Goal: Task Accomplishment & Management: Use online tool/utility

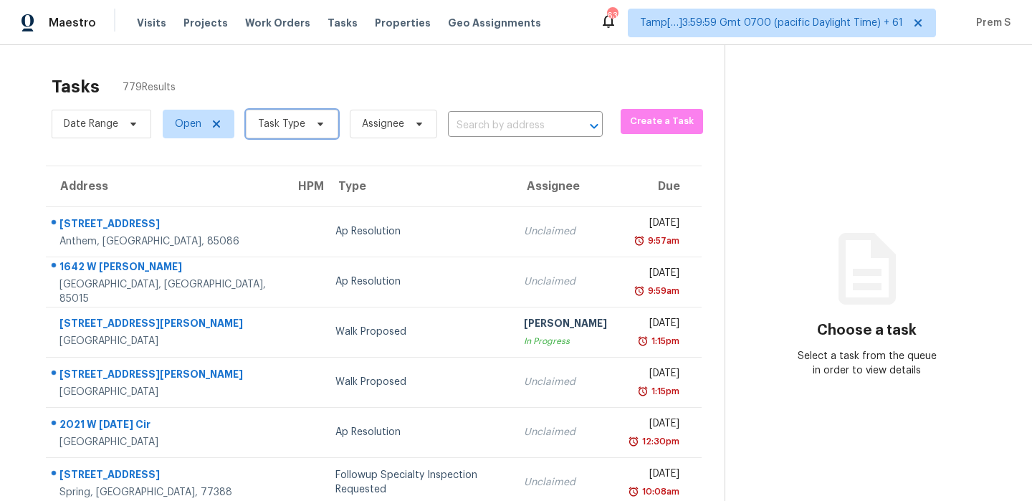
click at [285, 130] on span "Task Type" at bounding box center [281, 124] width 47 height 14
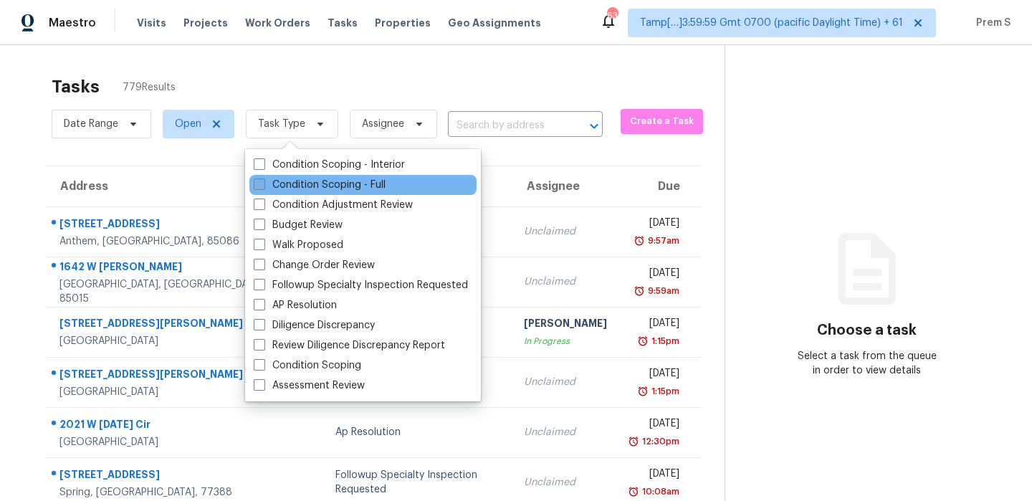
click at [304, 186] on label "Condition Scoping - Full" at bounding box center [320, 185] width 132 height 14
click at [263, 186] on input "Condition Scoping - Full" at bounding box center [258, 182] width 9 height 9
checkbox input "true"
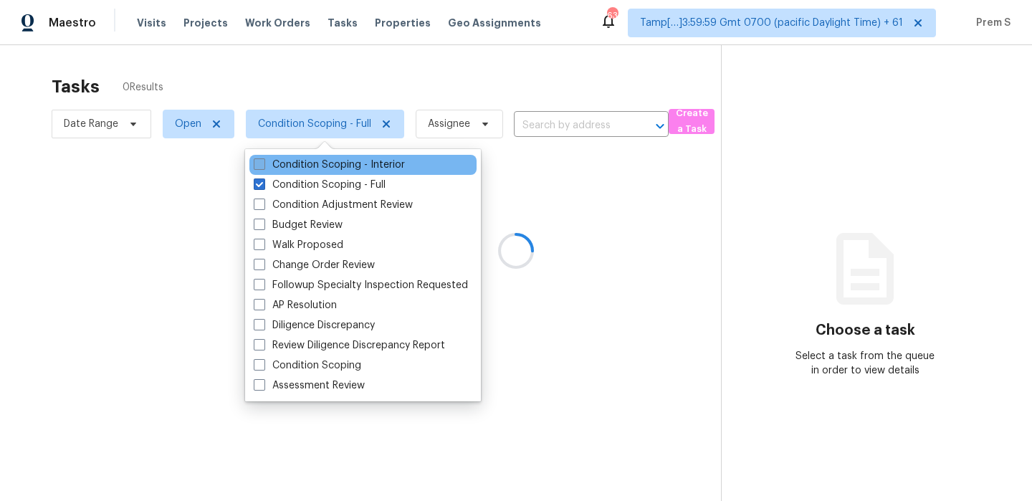
click at [312, 168] on label "Condition Scoping - Interior" at bounding box center [329, 165] width 151 height 14
click at [263, 167] on input "Condition Scoping - Interior" at bounding box center [258, 162] width 9 height 9
checkbox input "true"
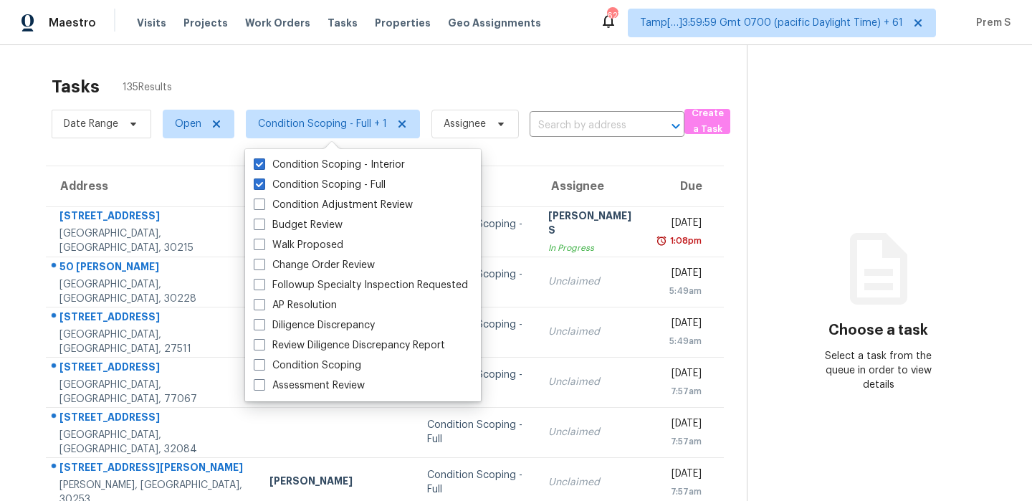
click at [259, 72] on div "Tasks 135 Results" at bounding box center [399, 86] width 695 height 37
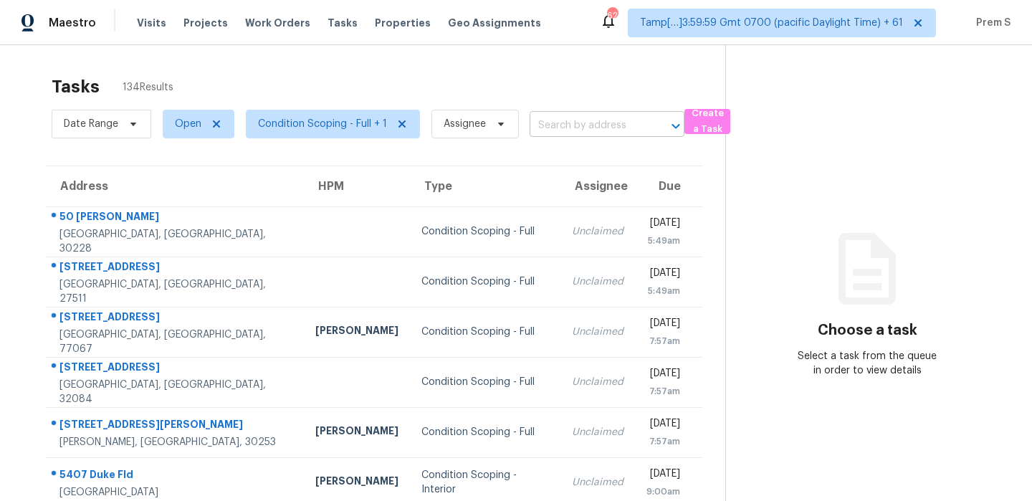
click at [576, 123] on input "text" at bounding box center [587, 126] width 115 height 22
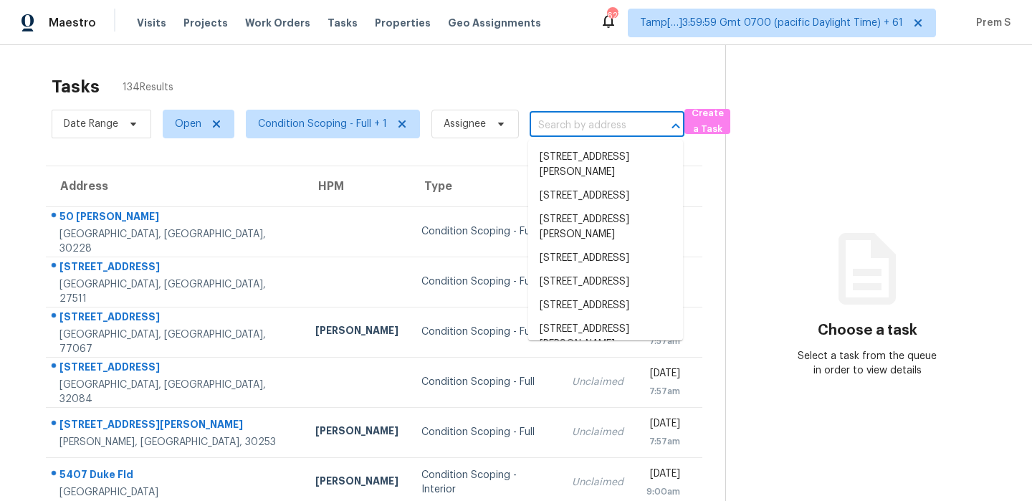
paste input "[STREET_ADDRESS]"
type input "[STREET_ADDRESS]"
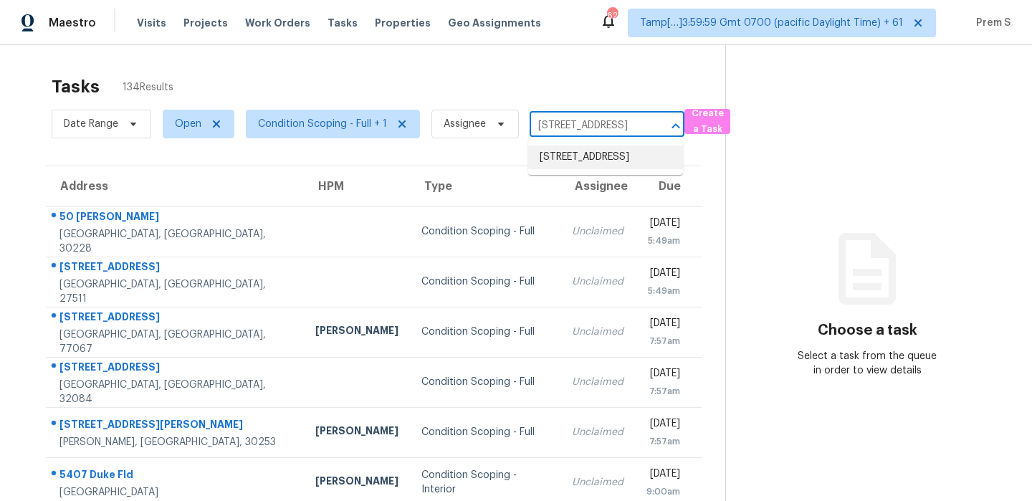
click at [581, 157] on li "[STREET_ADDRESS]" at bounding box center [605, 157] width 155 height 24
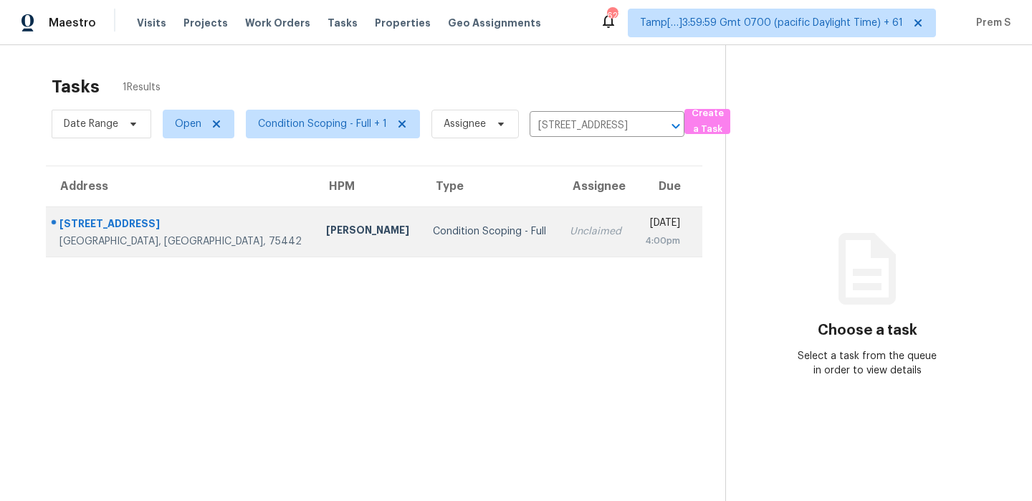
click at [558, 215] on td "Unclaimed" at bounding box center [595, 231] width 75 height 50
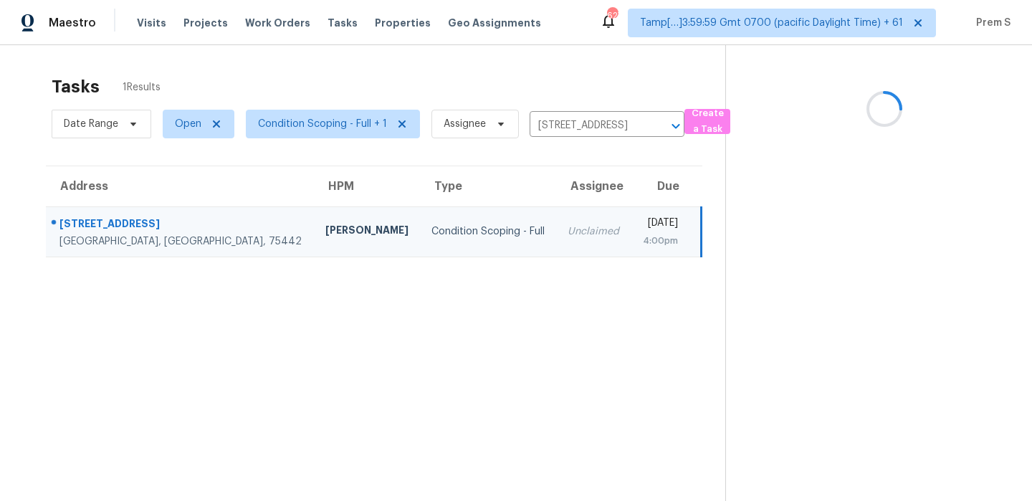
scroll to position [45, 0]
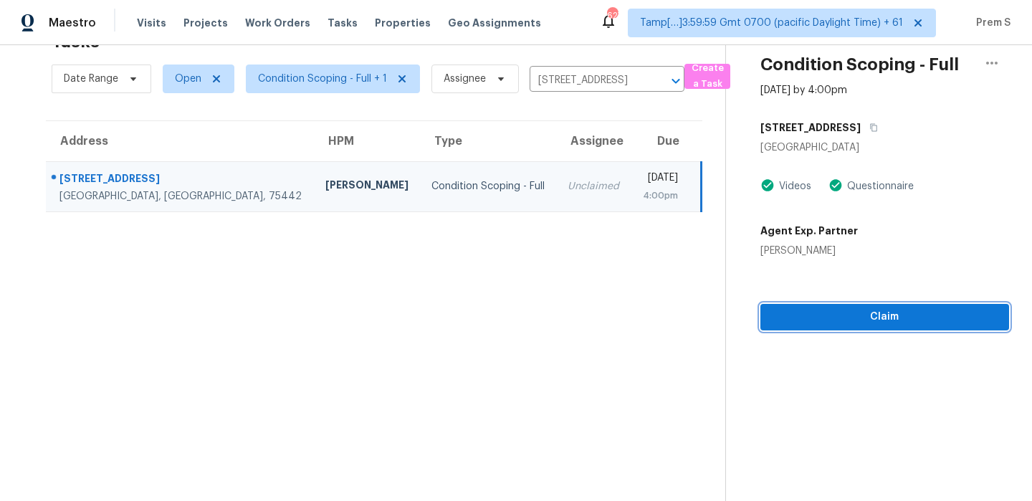
click at [831, 319] on span "Claim" at bounding box center [885, 317] width 226 height 18
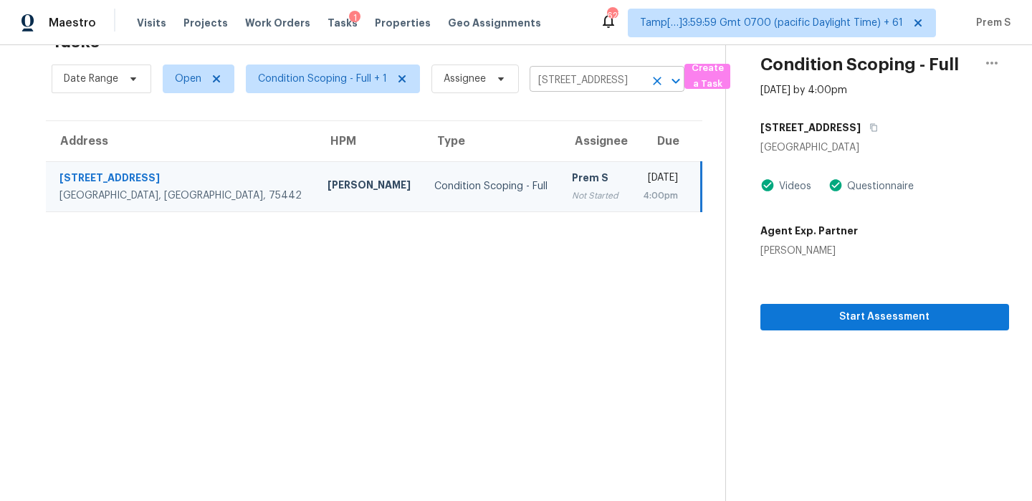
click at [655, 82] on icon "Clear" at bounding box center [657, 81] width 9 height 9
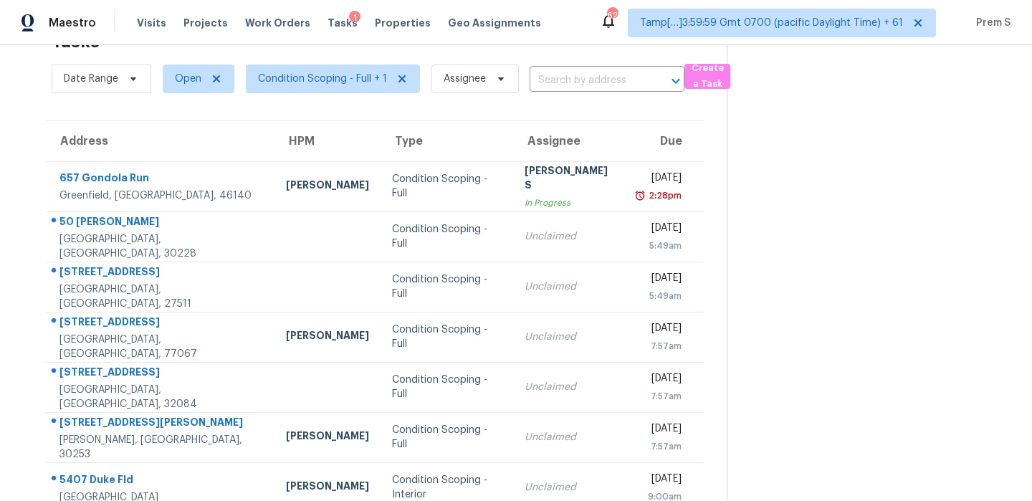
click at [583, 81] on input "text" at bounding box center [587, 81] width 115 height 22
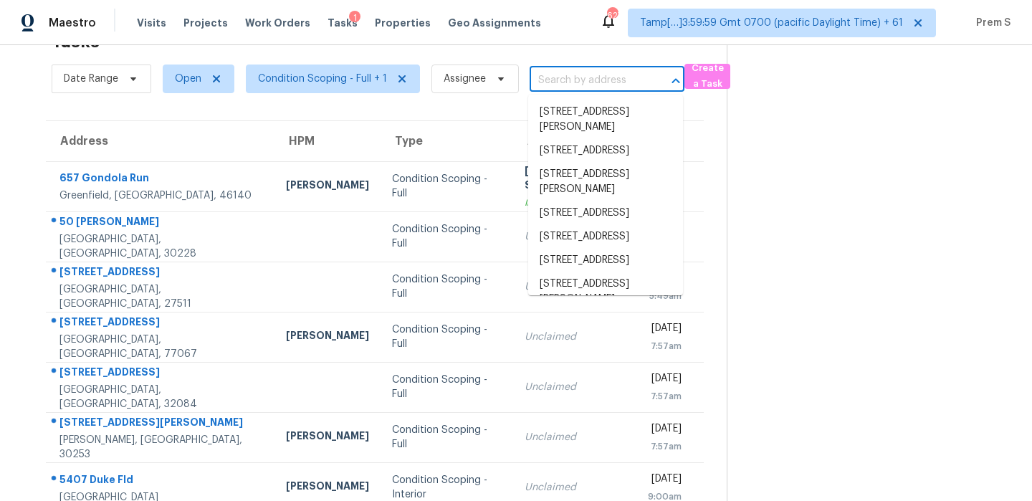
paste input "[STREET_ADDRESS][PERSON_NAME]"
type input "[STREET_ADDRESS][PERSON_NAME]"
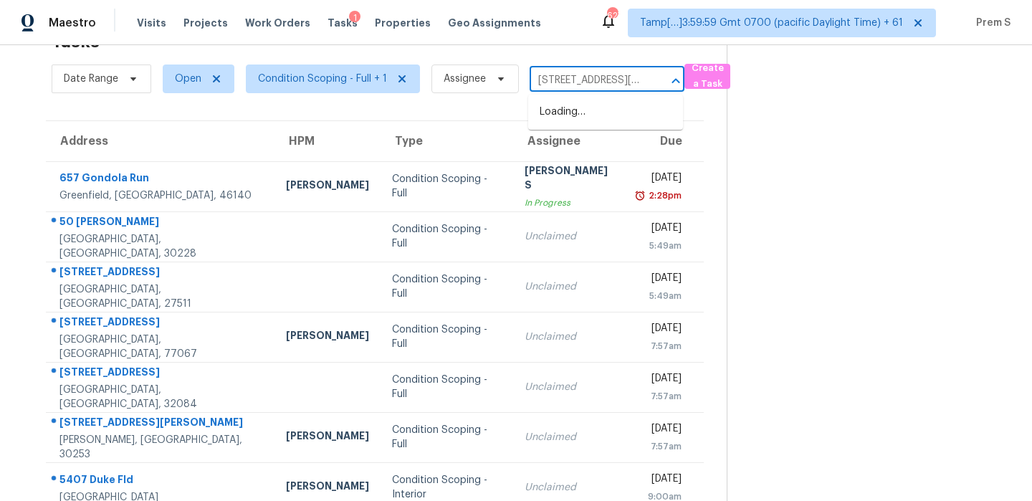
scroll to position [0, 35]
click at [575, 115] on li "[STREET_ADDRESS]" at bounding box center [605, 112] width 155 height 24
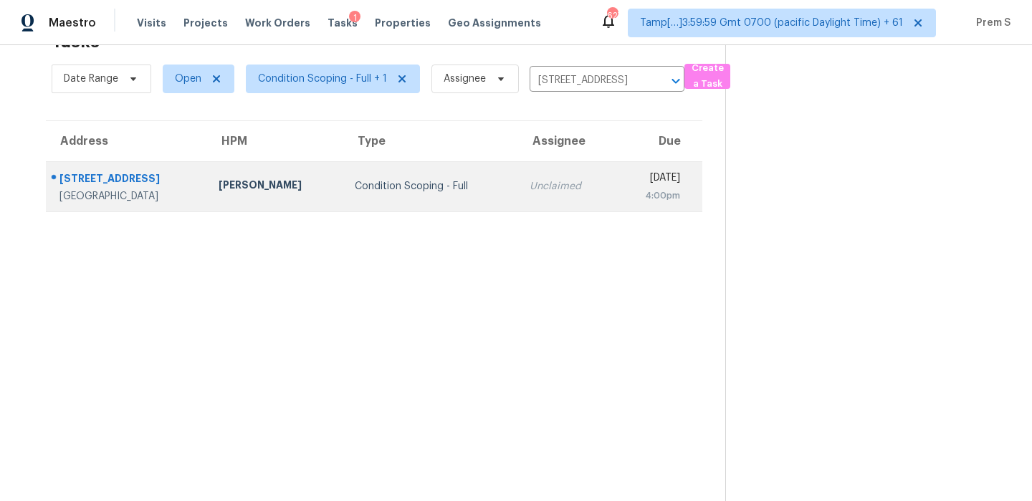
click at [625, 199] on div "4:00pm" at bounding box center [652, 195] width 54 height 14
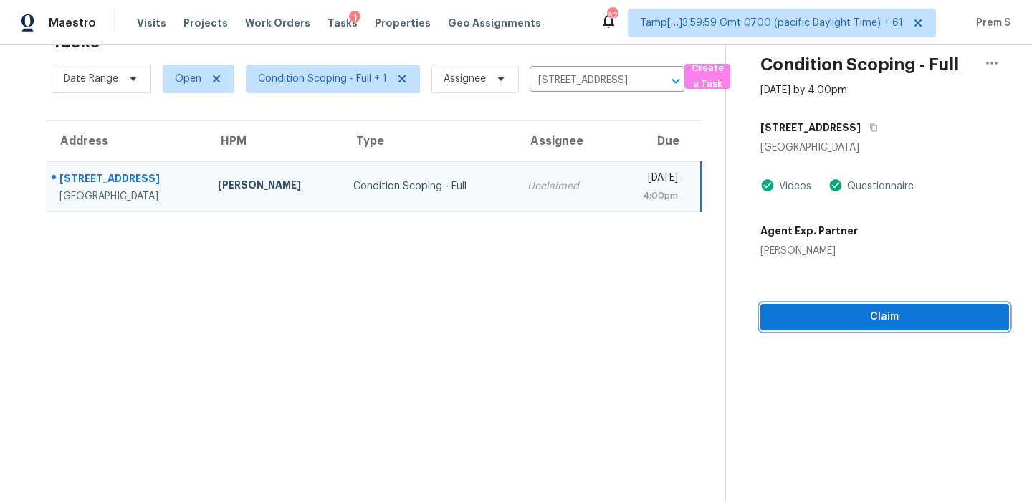
click at [846, 320] on span "Claim" at bounding box center [885, 317] width 226 height 18
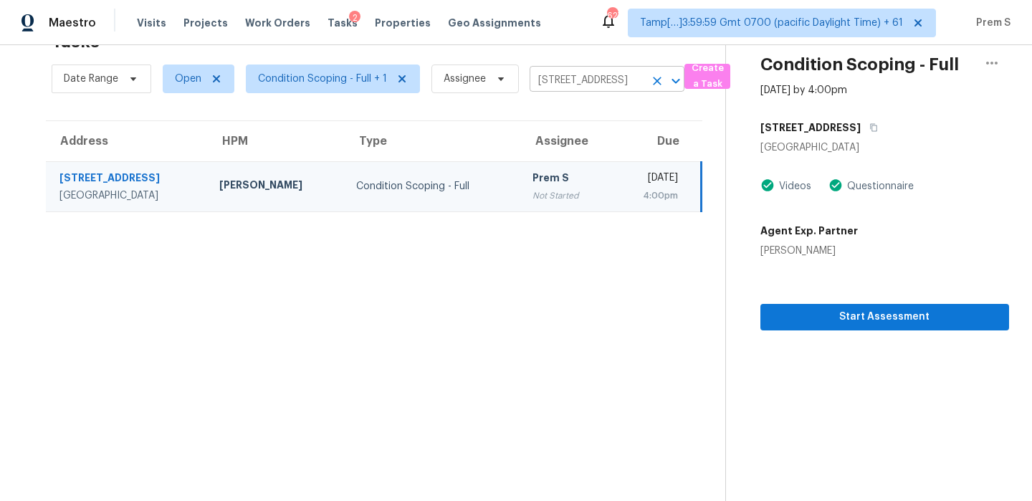
click at [654, 82] on icon "Clear" at bounding box center [657, 81] width 14 height 14
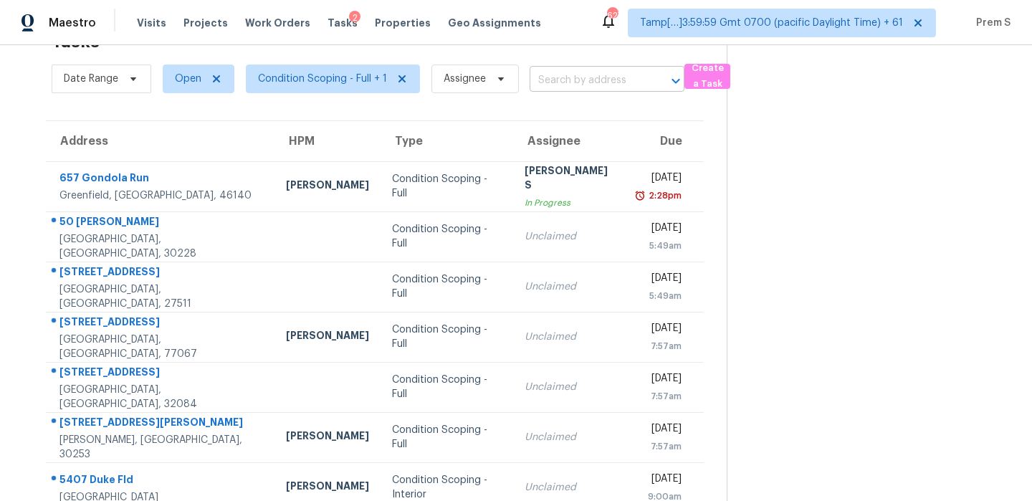
click at [629, 86] on input "text" at bounding box center [587, 81] width 115 height 22
paste input "[STREET_ADDRESS][PERSON_NAME]"
type input "[STREET_ADDRESS][PERSON_NAME]"
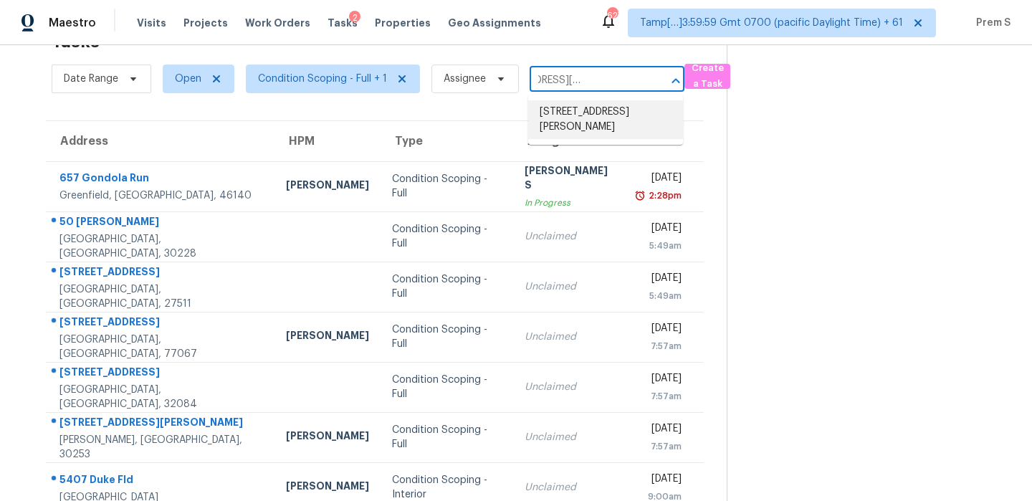
click at [608, 120] on li "[STREET_ADDRESS][PERSON_NAME]" at bounding box center [605, 119] width 155 height 39
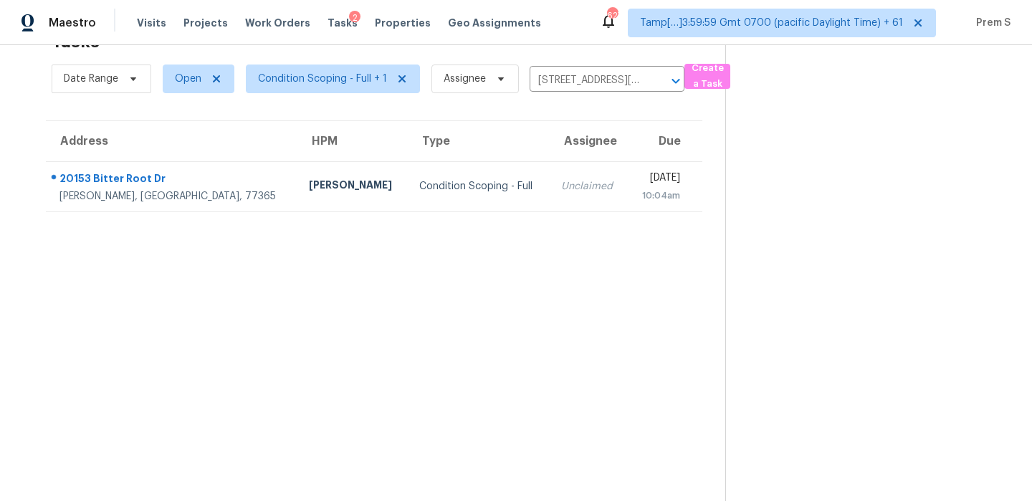
click at [639, 186] on div "[DATE]" at bounding box center [659, 180] width 41 height 18
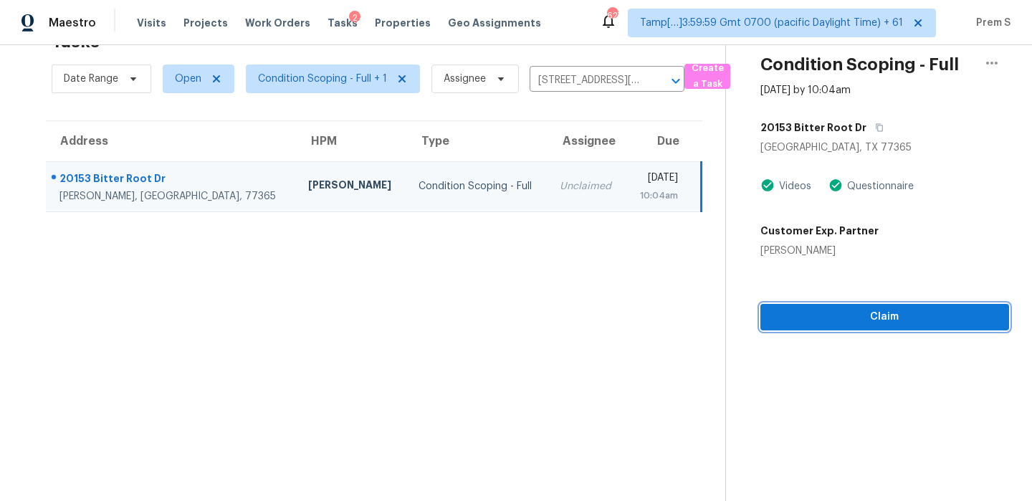
click at [892, 328] on button "Claim" at bounding box center [884, 317] width 249 height 27
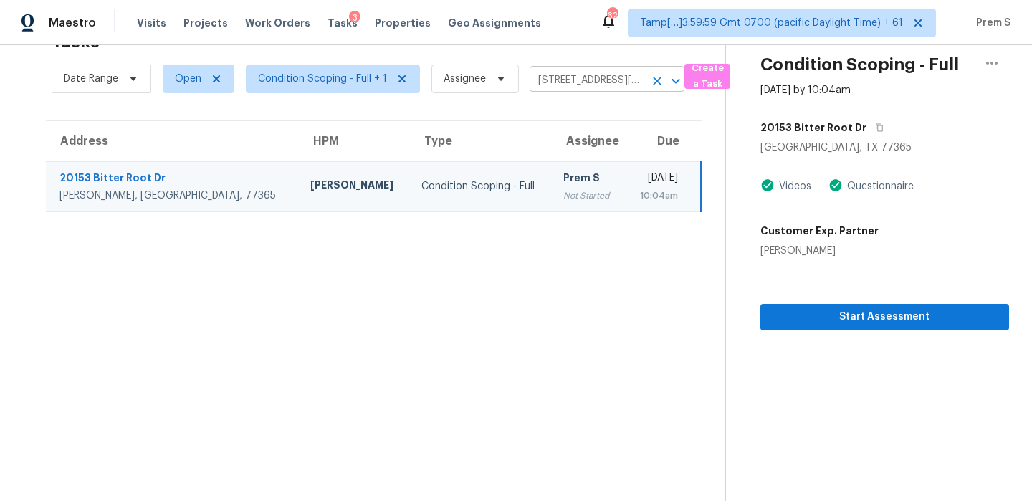
click at [651, 82] on icon "Clear" at bounding box center [657, 81] width 14 height 14
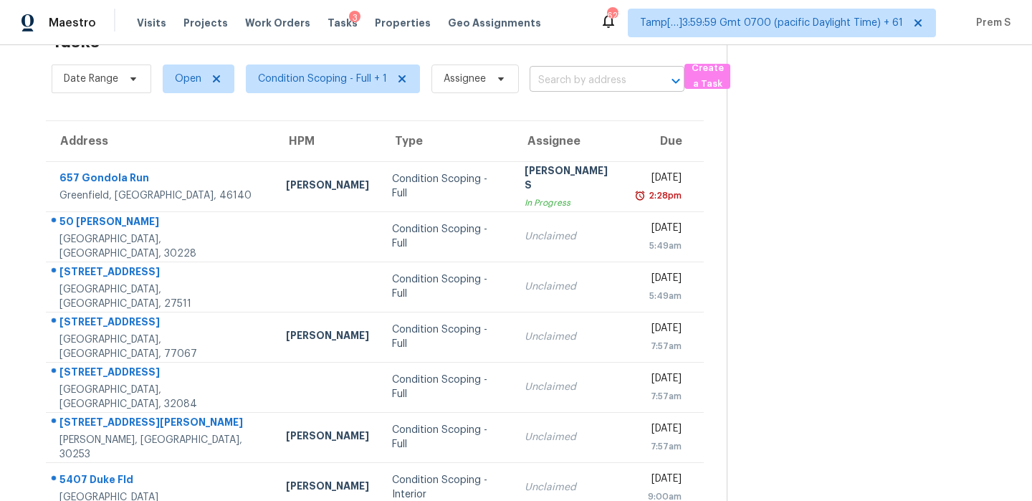
click at [588, 77] on input "text" at bounding box center [587, 81] width 115 height 22
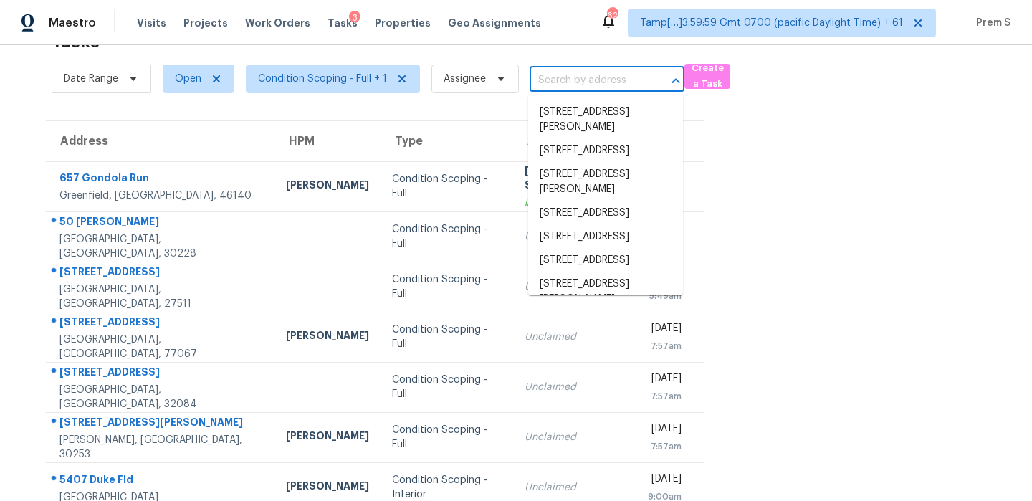
paste input "[STREET_ADDRESS][PERSON_NAME]"
type input "[STREET_ADDRESS][PERSON_NAME]"
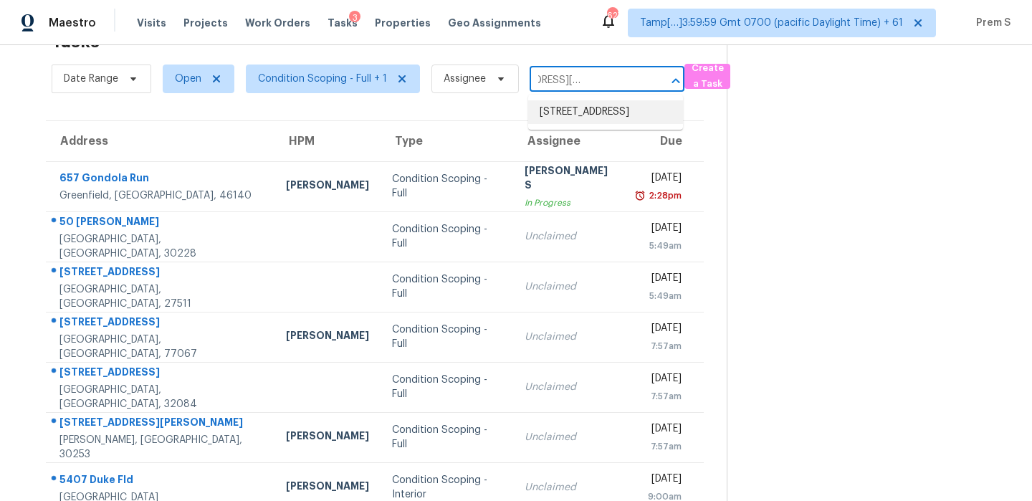
click at [598, 105] on li "[STREET_ADDRESS]" at bounding box center [605, 112] width 155 height 24
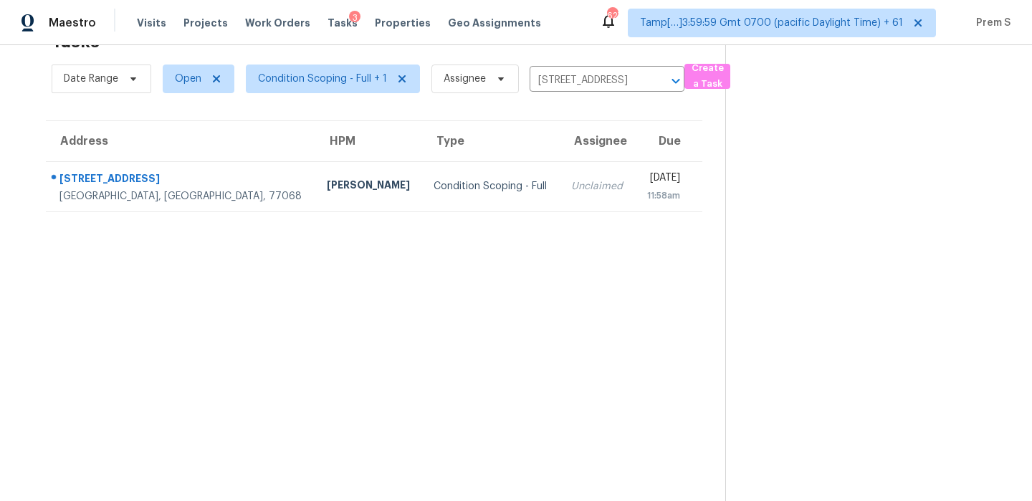
click at [646, 180] on div "[DATE]" at bounding box center [663, 180] width 34 height 18
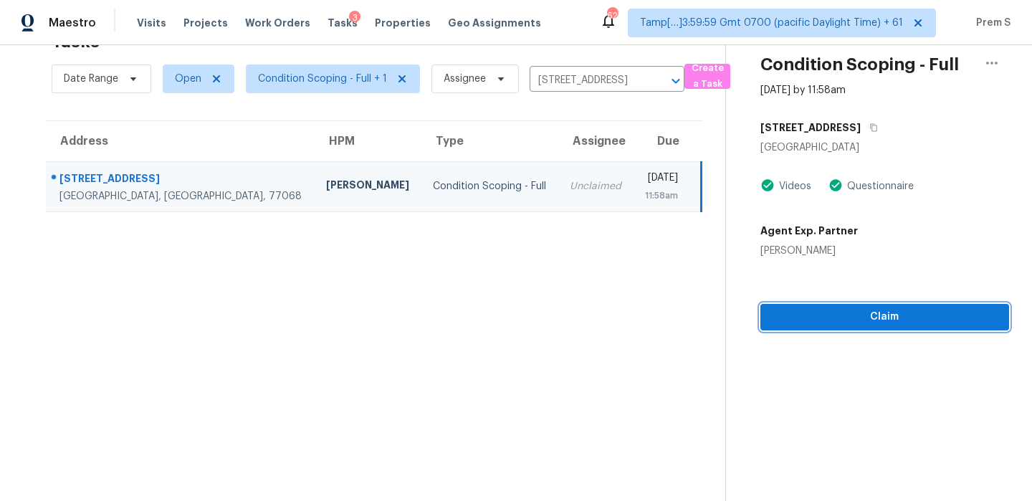
click at [882, 319] on span "Claim" at bounding box center [885, 317] width 226 height 18
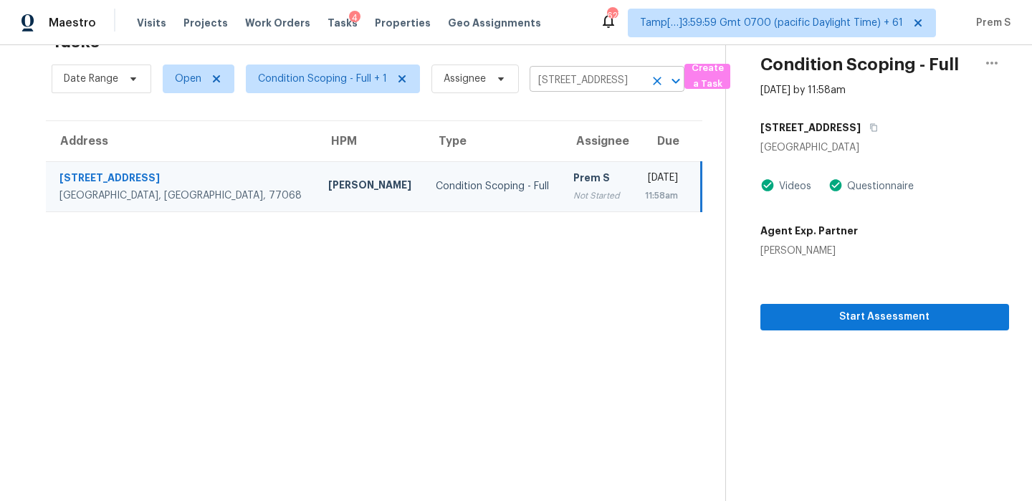
click at [662, 82] on icon "Clear" at bounding box center [657, 81] width 14 height 14
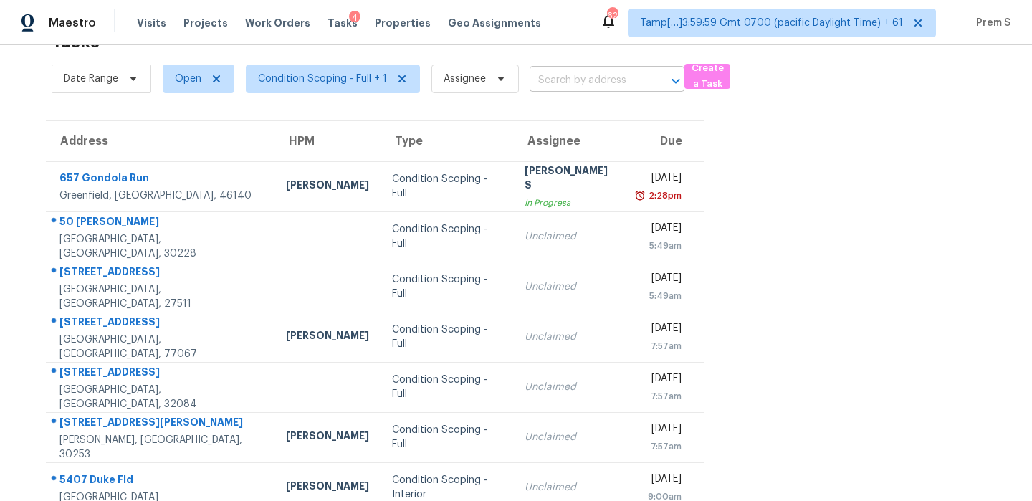
click at [616, 83] on input "text" at bounding box center [587, 81] width 115 height 22
paste input "[STREET_ADDRESS][PERSON_NAME]"
type input "[STREET_ADDRESS][PERSON_NAME]"
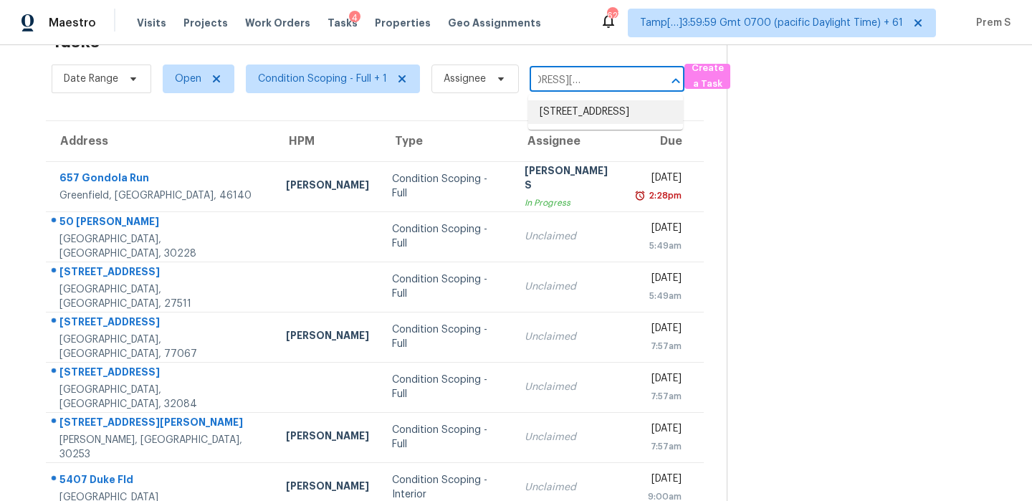
click at [602, 124] on li "[STREET_ADDRESS]" at bounding box center [605, 112] width 155 height 24
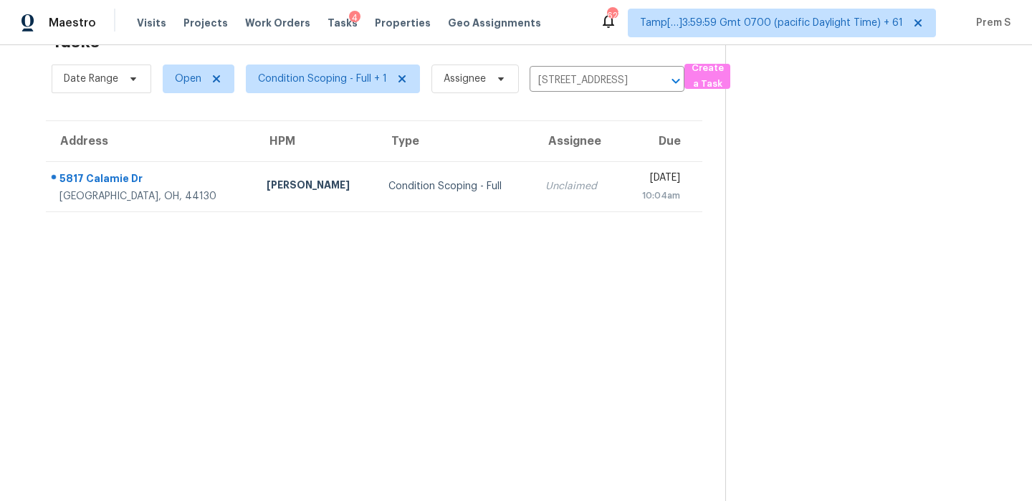
click at [631, 180] on div "[DATE]" at bounding box center [655, 180] width 49 height 18
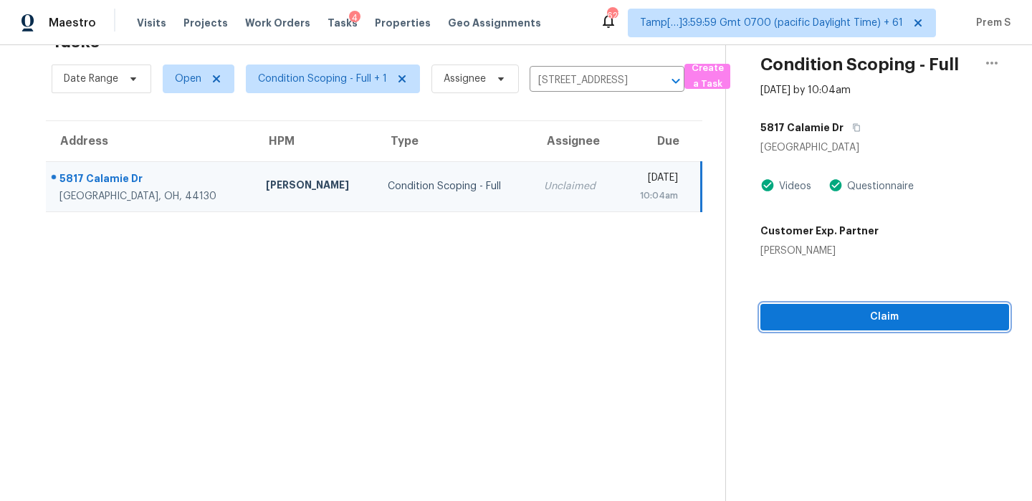
click at [838, 315] on span "Claim" at bounding box center [885, 317] width 226 height 18
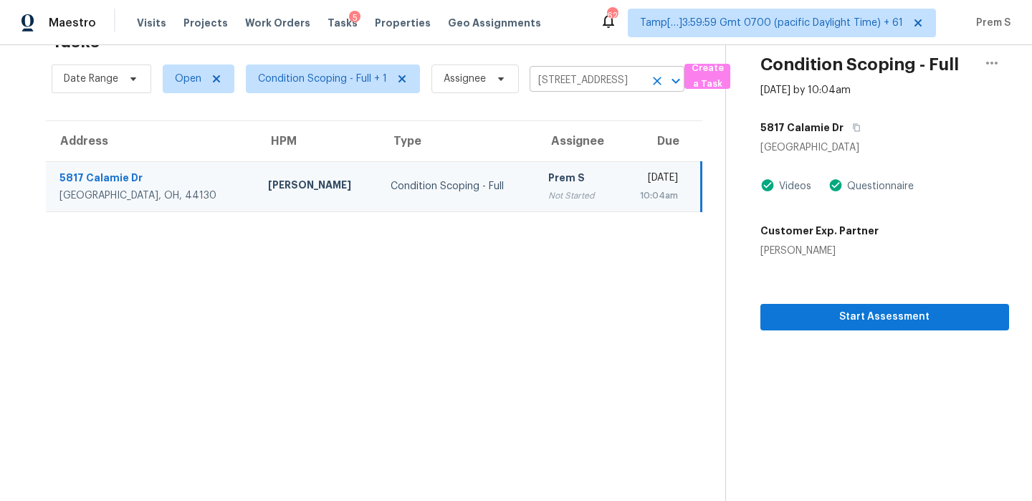
click at [661, 83] on icon "Clear" at bounding box center [657, 81] width 14 height 14
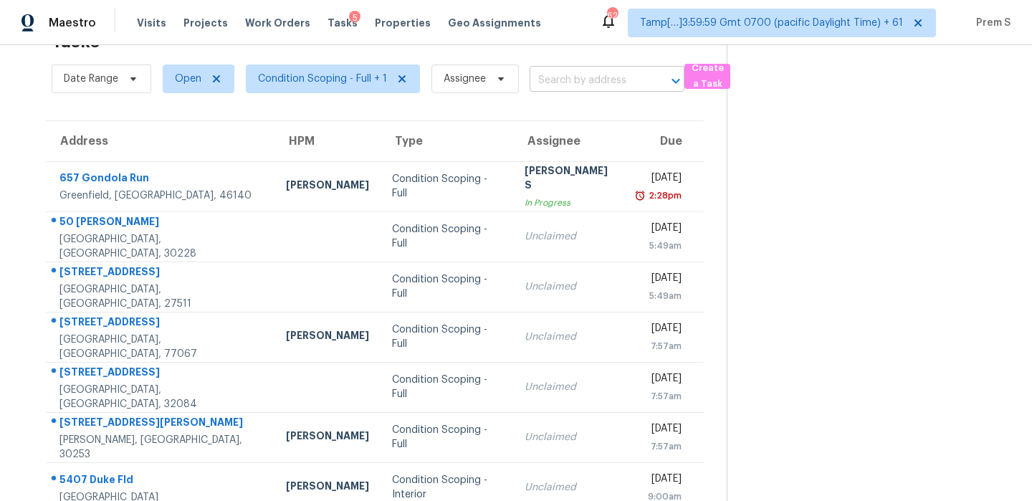
click at [607, 78] on input "text" at bounding box center [587, 81] width 115 height 22
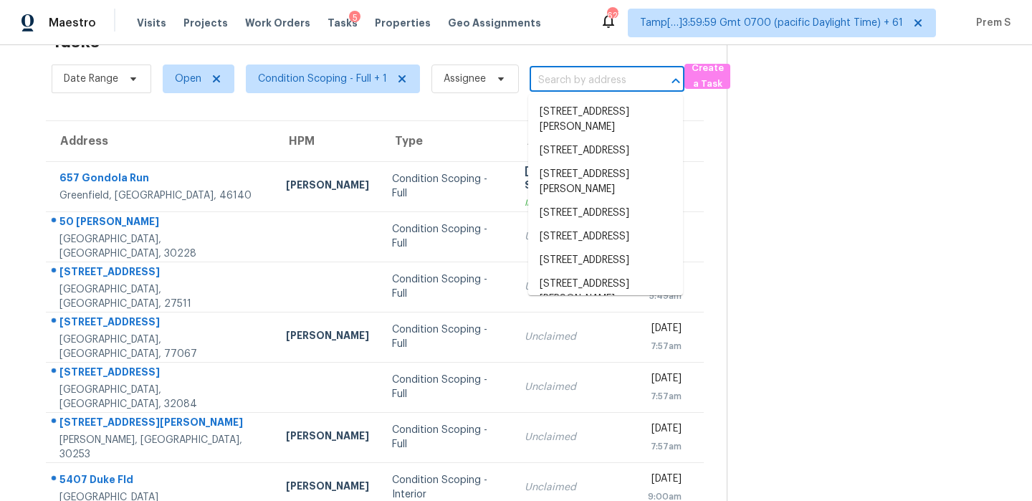
paste input "[STREET_ADDRESS]"
type input "[STREET_ADDRESS]"
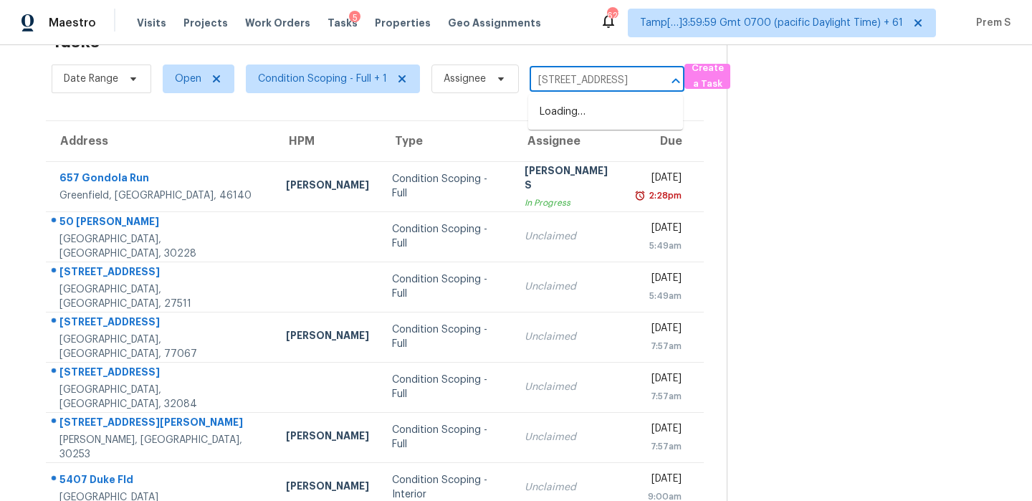
scroll to position [0, 62]
click at [601, 115] on li "[STREET_ADDRESS]" at bounding box center [605, 112] width 155 height 24
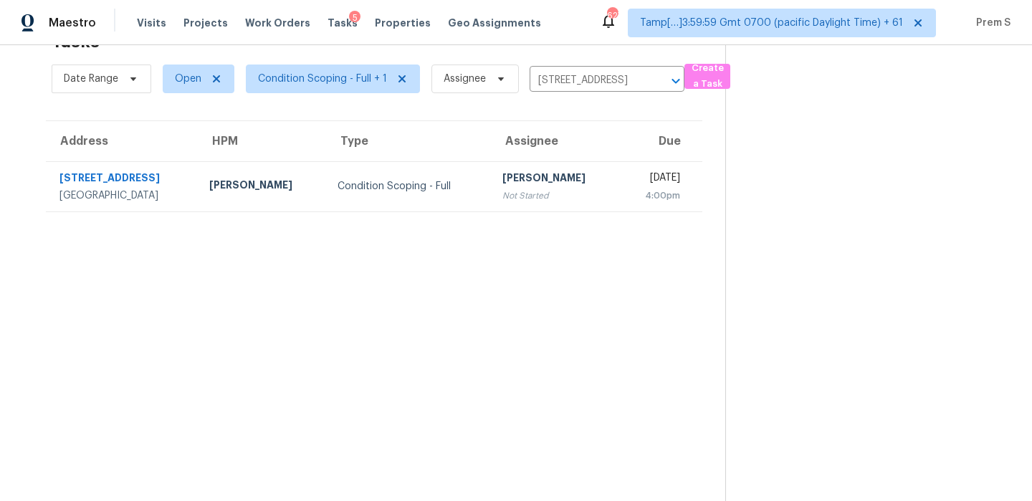
click at [529, 214] on section "Tasks 1 Results Date Range Open Condition Scoping - Full + 1 Assignee [STREET_A…" at bounding box center [374, 262] width 702 height 478
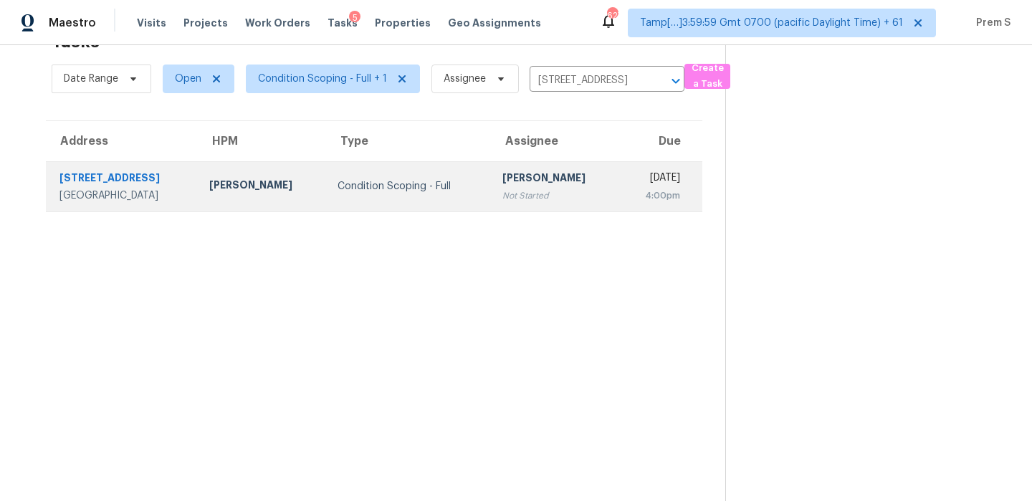
click at [560, 196] on td "[PERSON_NAME] Not Started" at bounding box center [555, 186] width 128 height 50
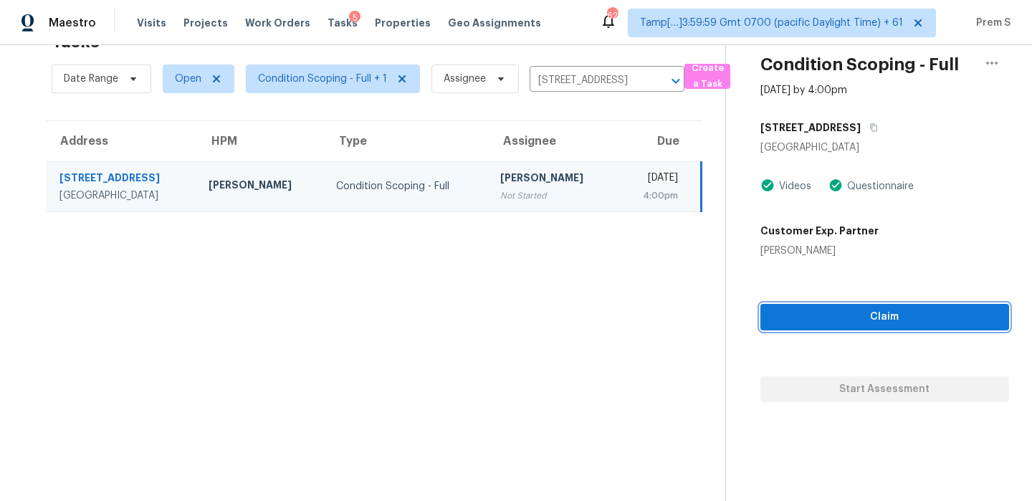
click at [842, 318] on span "Claim" at bounding box center [885, 317] width 226 height 18
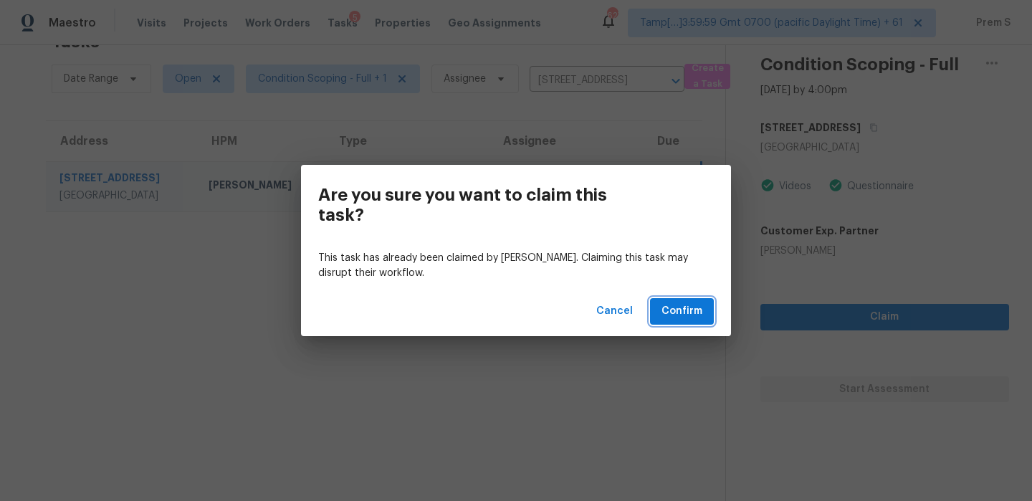
click at [656, 312] on button "Confirm" at bounding box center [682, 311] width 64 height 27
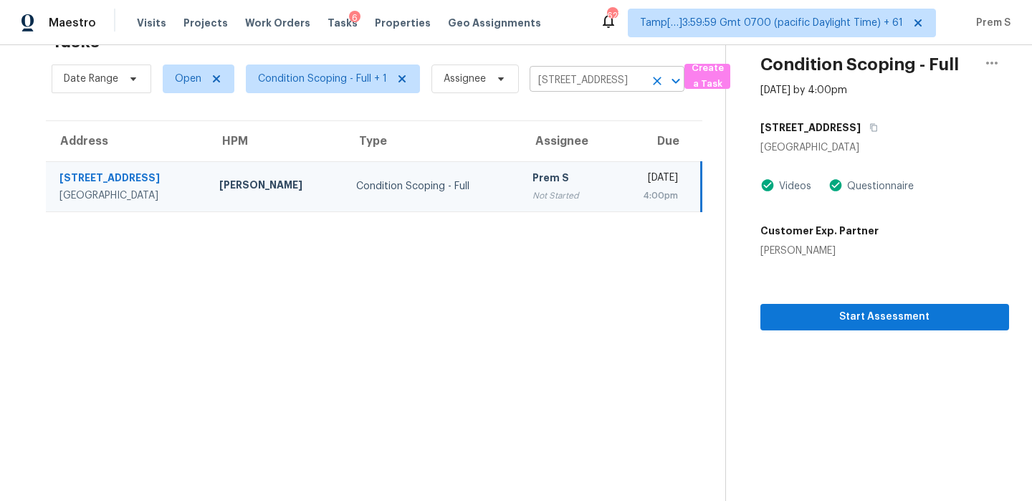
click at [656, 75] on icon "Clear" at bounding box center [657, 81] width 14 height 14
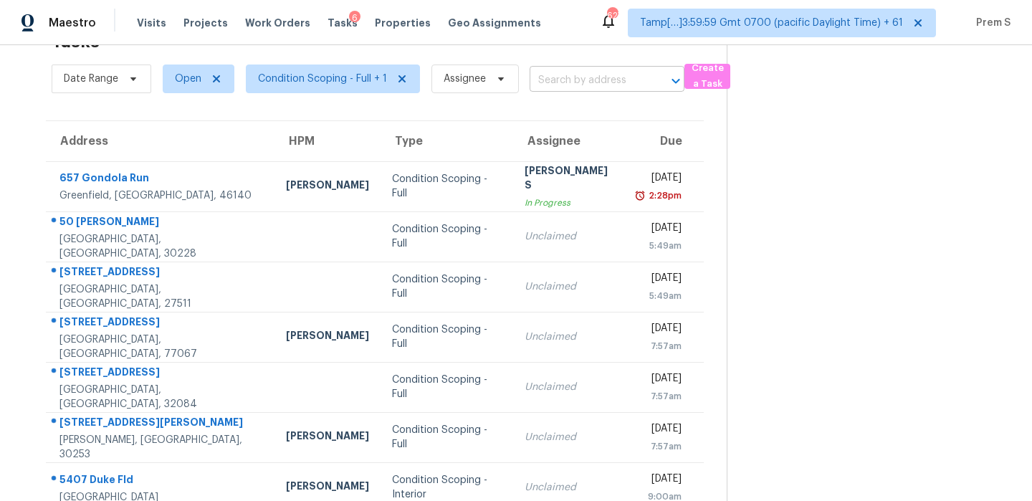
click at [573, 85] on input "text" at bounding box center [587, 81] width 115 height 22
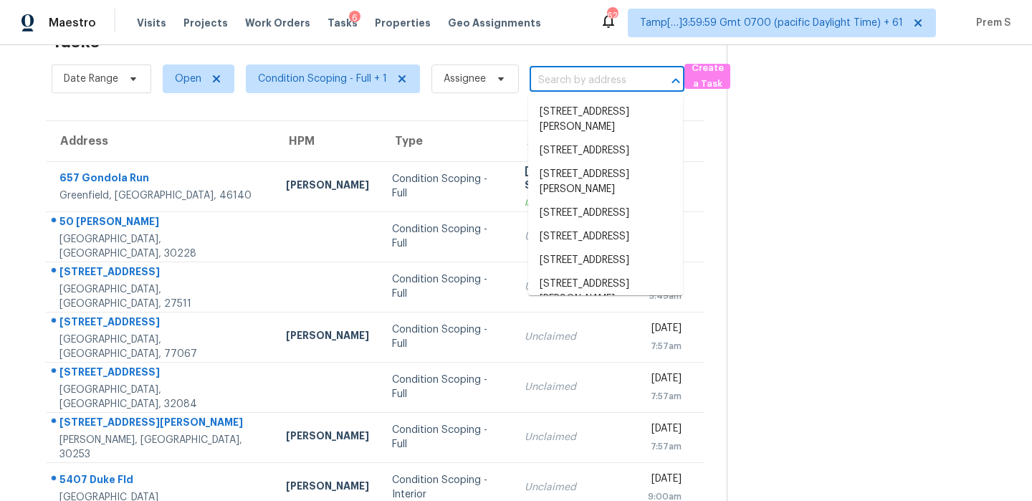
paste input "[STREET_ADDRESS]"
type input "[STREET_ADDRESS]"
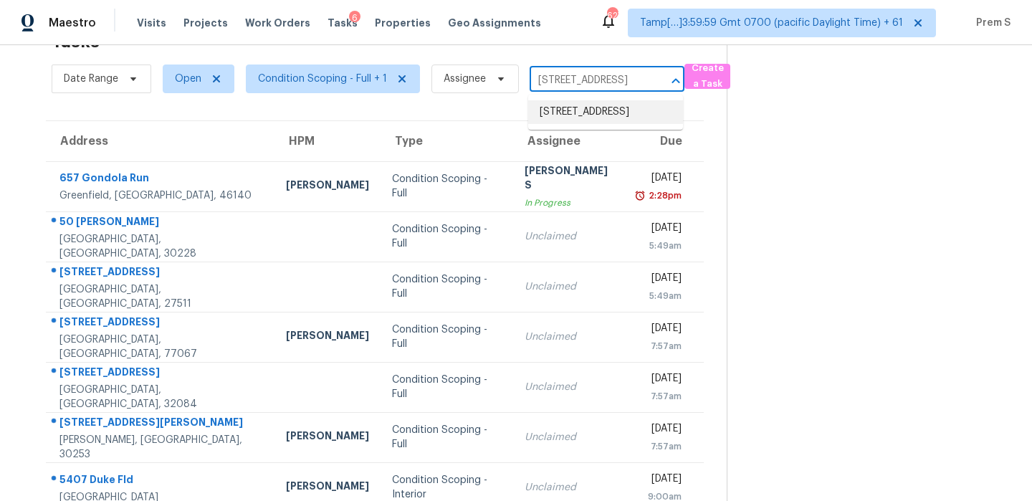
click at [578, 119] on li "[STREET_ADDRESS]" at bounding box center [605, 112] width 155 height 24
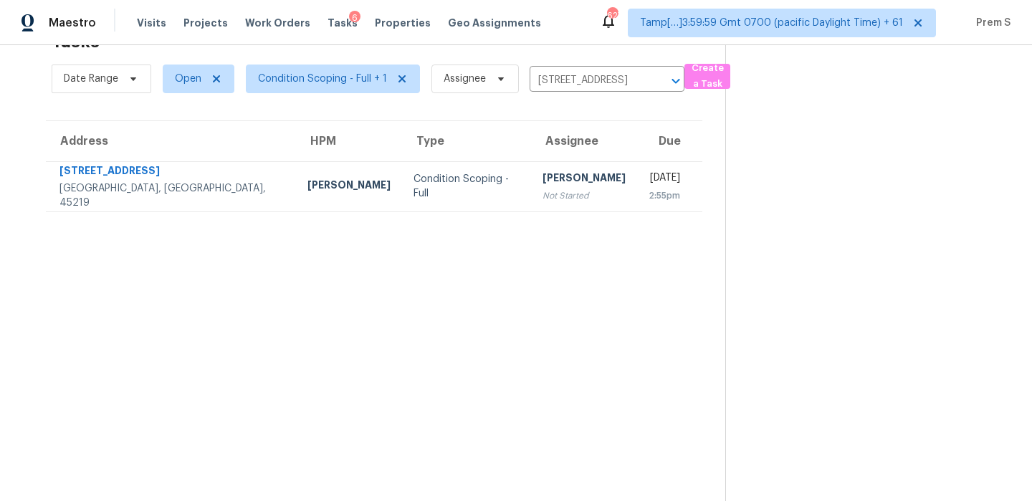
click at [582, 213] on section "Tasks 1 Results Date Range Open Condition Scoping - Full + 1 Assignee [STREET_A…" at bounding box center [374, 262] width 702 height 478
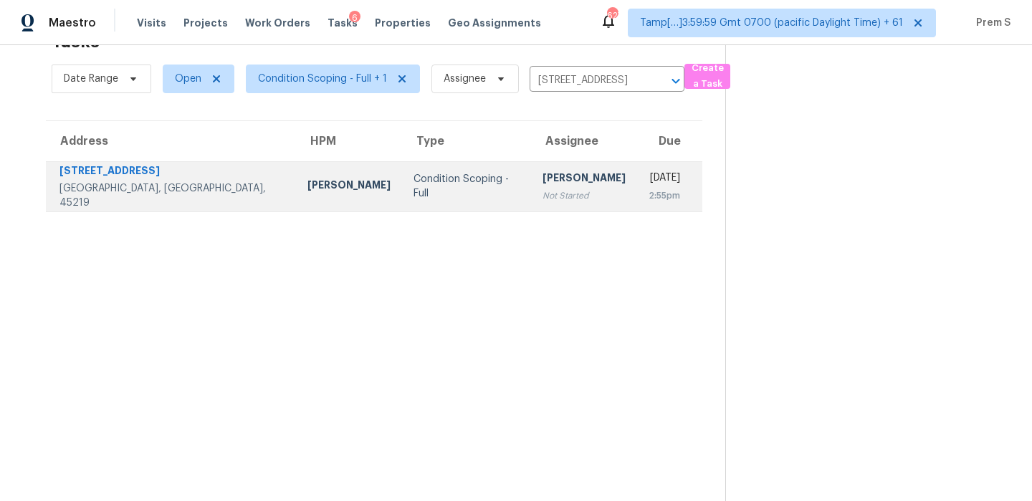
click at [649, 192] on div "2:55pm" at bounding box center [665, 195] width 32 height 14
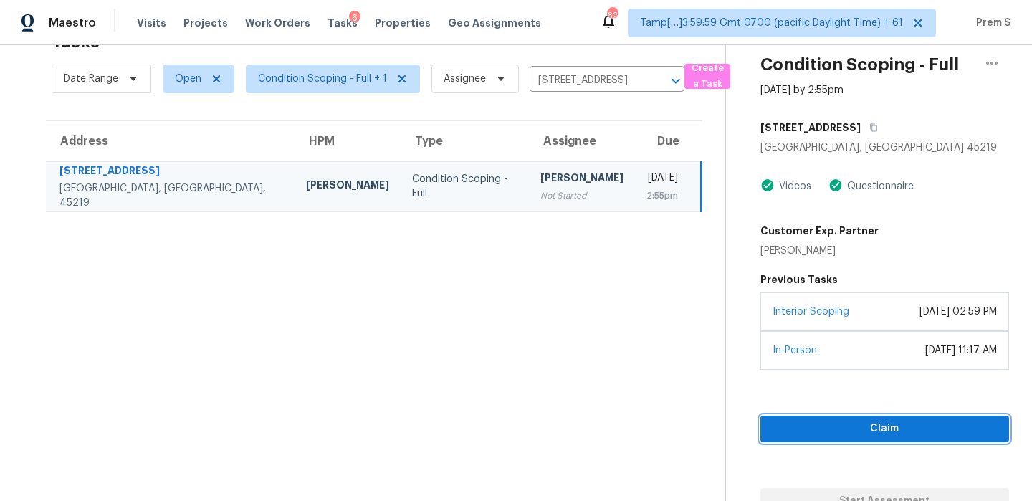
click at [844, 428] on span "Claim" at bounding box center [885, 429] width 226 height 18
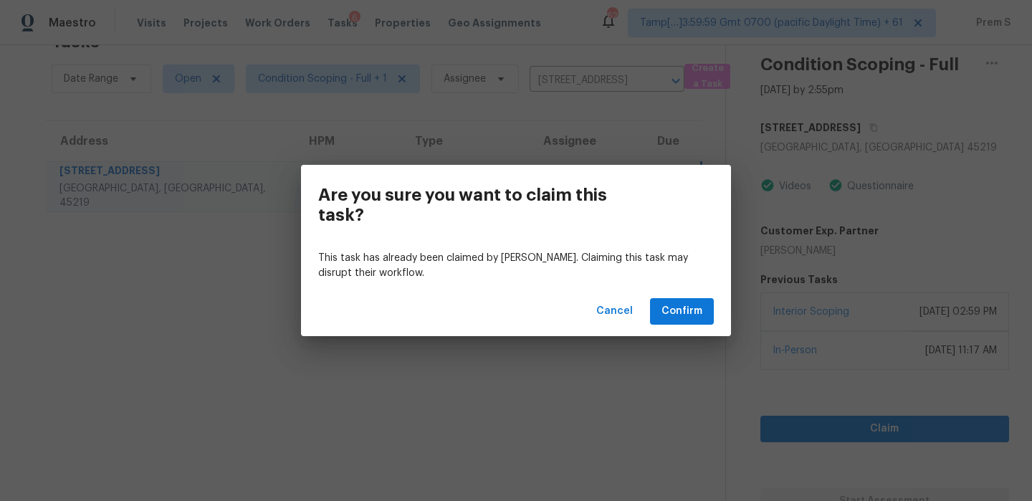
click at [674, 295] on div "Cancel Confirm" at bounding box center [516, 311] width 430 height 49
click at [677, 314] on span "Confirm" at bounding box center [681, 311] width 41 height 18
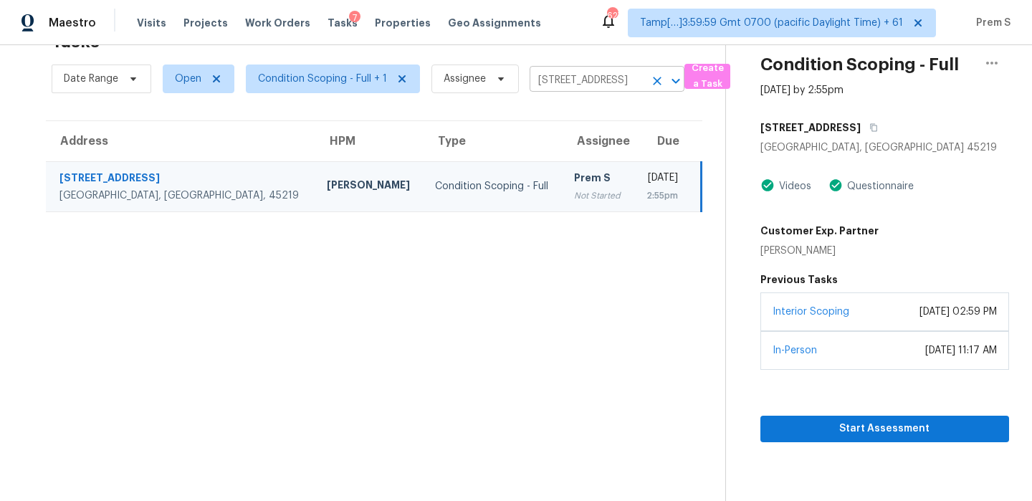
click at [655, 87] on button "Clear" at bounding box center [657, 81] width 20 height 20
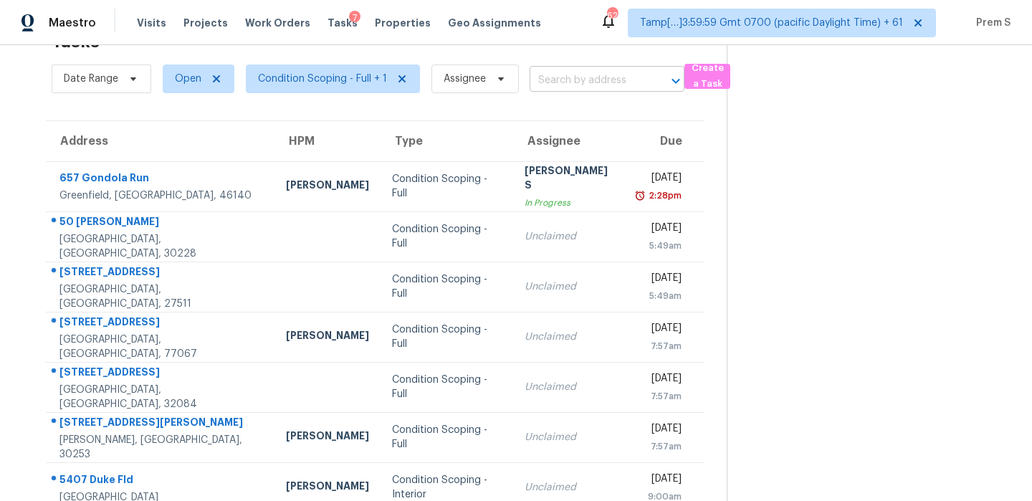
click at [613, 78] on input "text" at bounding box center [587, 81] width 115 height 22
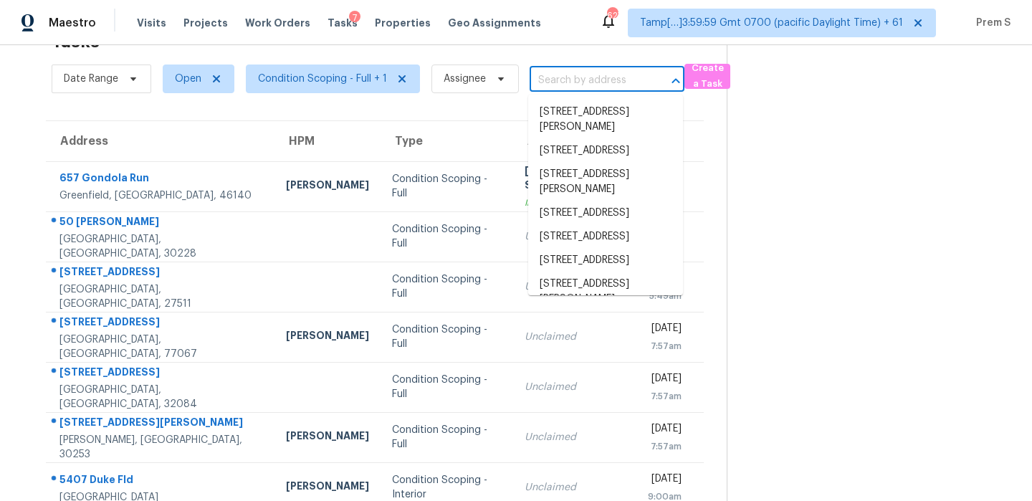
paste input "[STREET_ADDRESS][PERSON_NAME]"
type input "[STREET_ADDRESS][PERSON_NAME]"
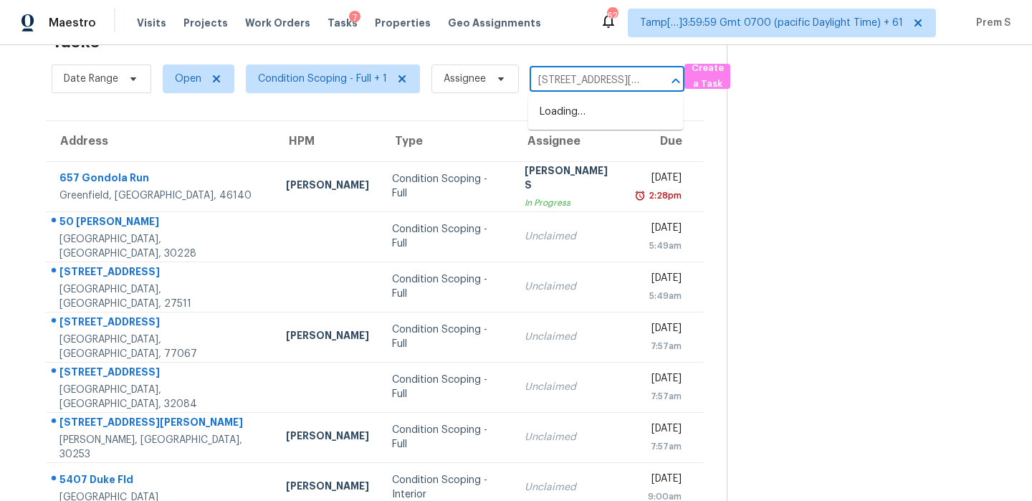
scroll to position [0, 76]
click at [598, 114] on li "[STREET_ADDRESS]" at bounding box center [605, 112] width 155 height 24
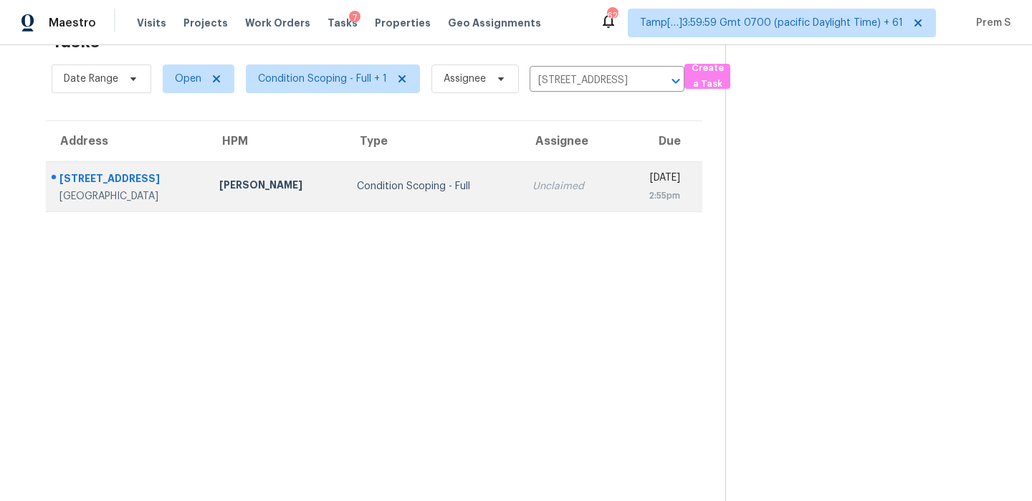
click at [629, 187] on div "[DATE]" at bounding box center [654, 180] width 51 height 18
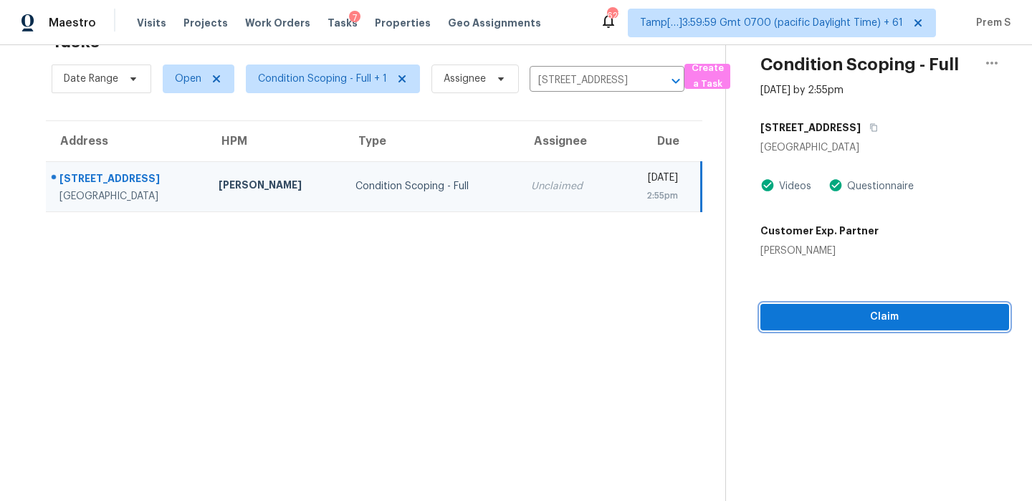
click at [863, 325] on span "Claim" at bounding box center [885, 317] width 226 height 18
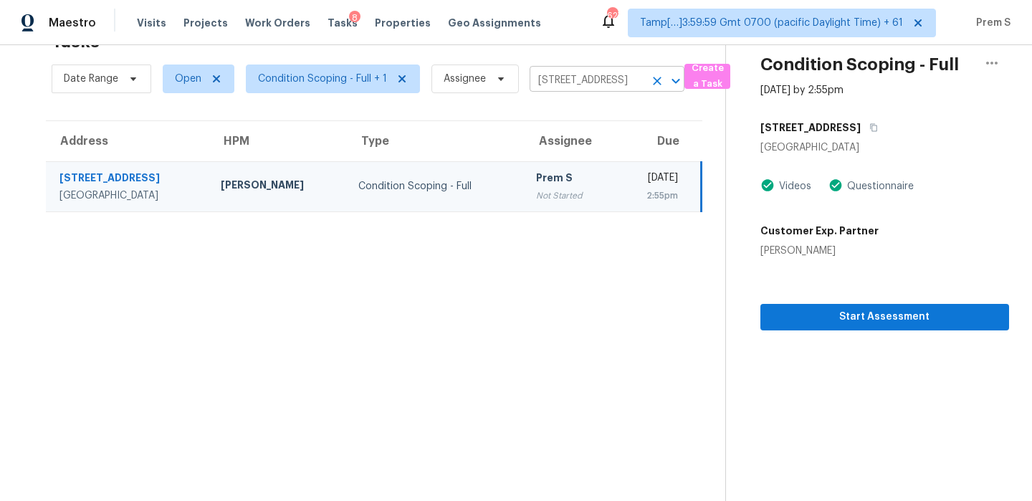
click at [656, 80] on icon "Clear" at bounding box center [657, 81] width 14 height 14
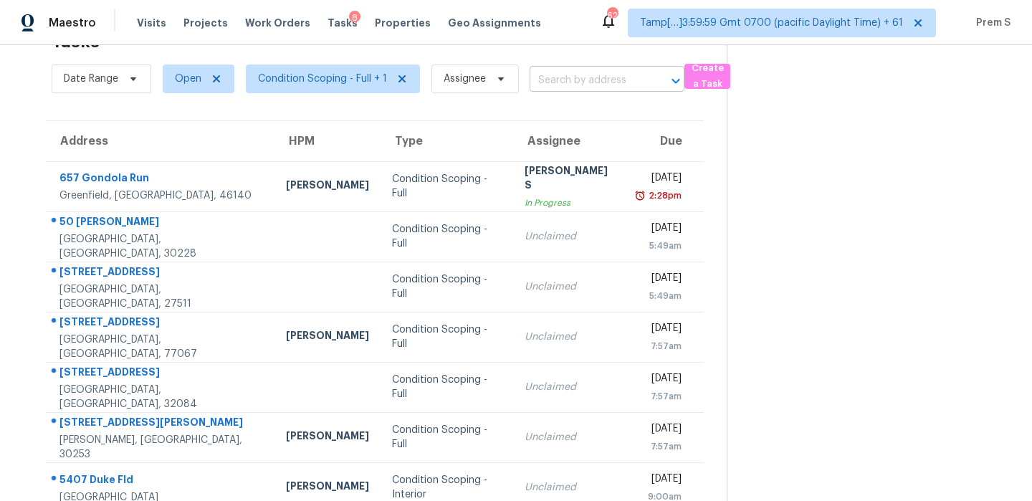
click at [597, 77] on input "text" at bounding box center [587, 81] width 115 height 22
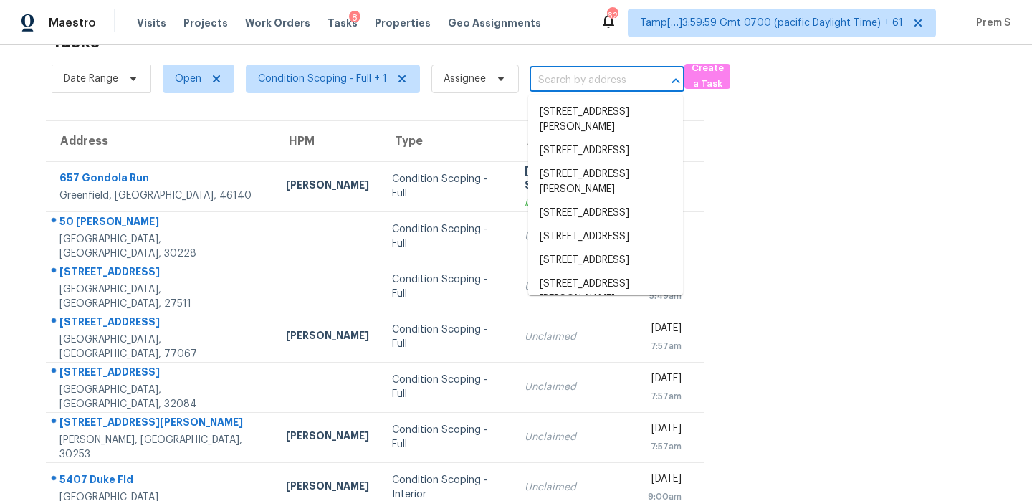
paste input "[STREET_ADDRESS]"
type input "[STREET_ADDRESS]"
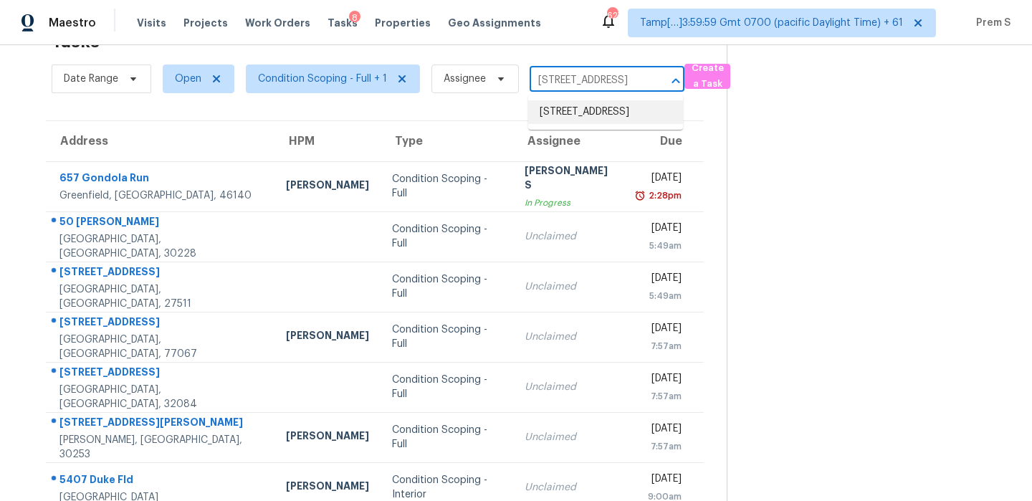
click at [591, 116] on li "[STREET_ADDRESS]" at bounding box center [605, 112] width 155 height 24
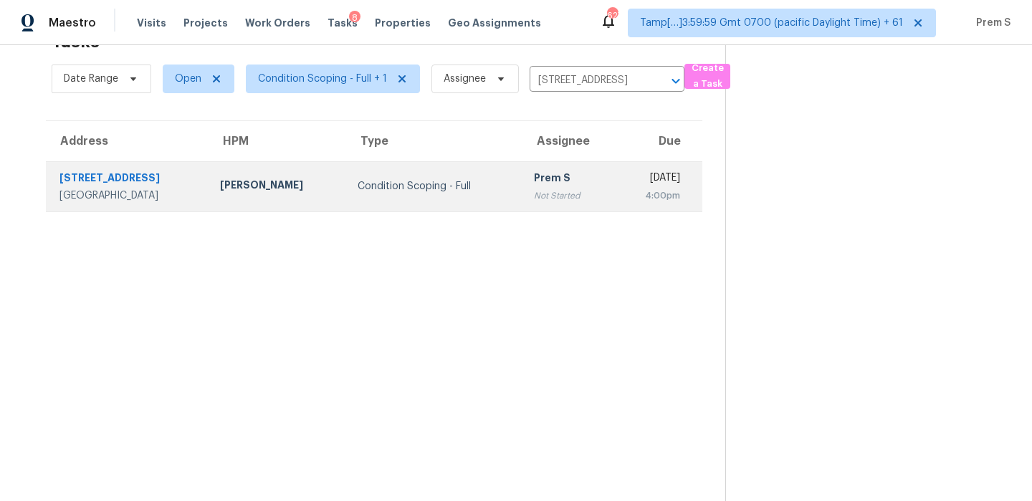
click at [613, 194] on td "[DATE] 4:00pm" at bounding box center [658, 186] width 90 height 50
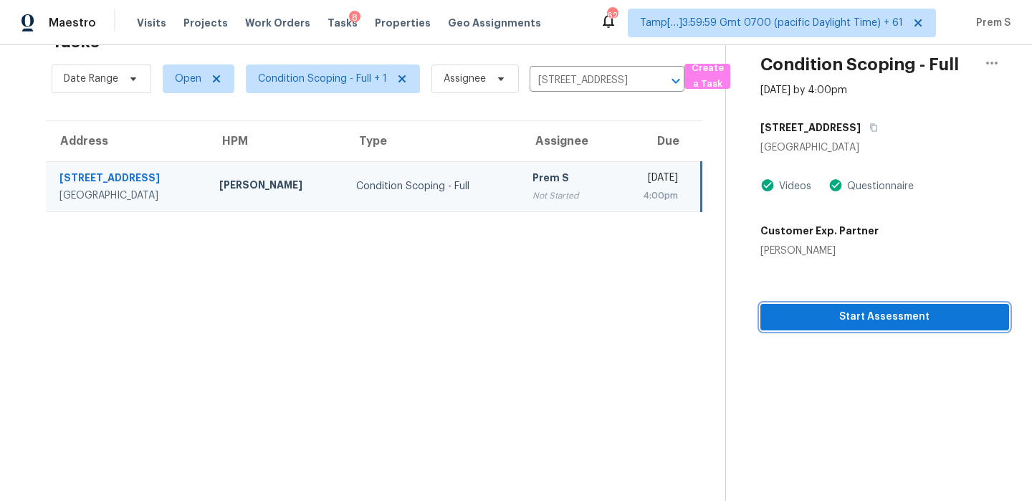
click at [834, 318] on span "Start Assessment" at bounding box center [885, 317] width 226 height 18
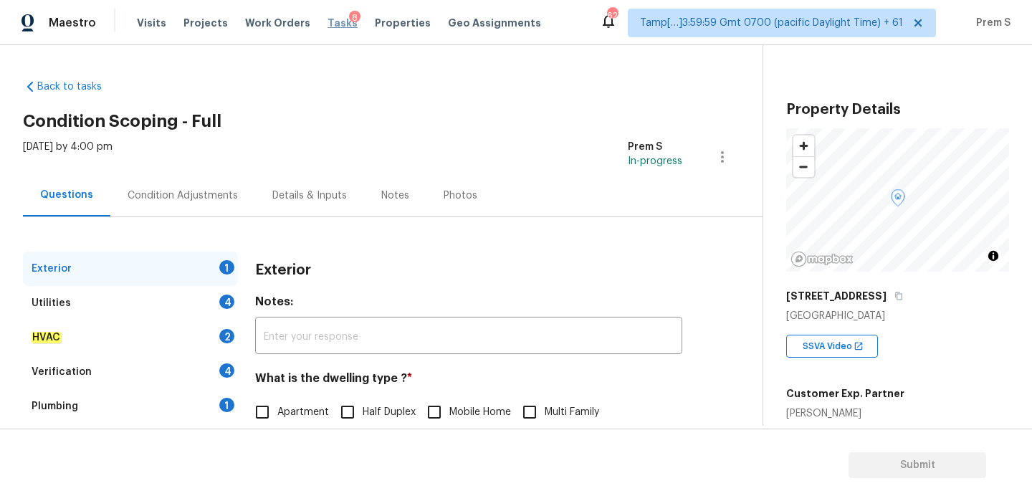
click at [328, 22] on span "Tasks" at bounding box center [343, 23] width 30 height 10
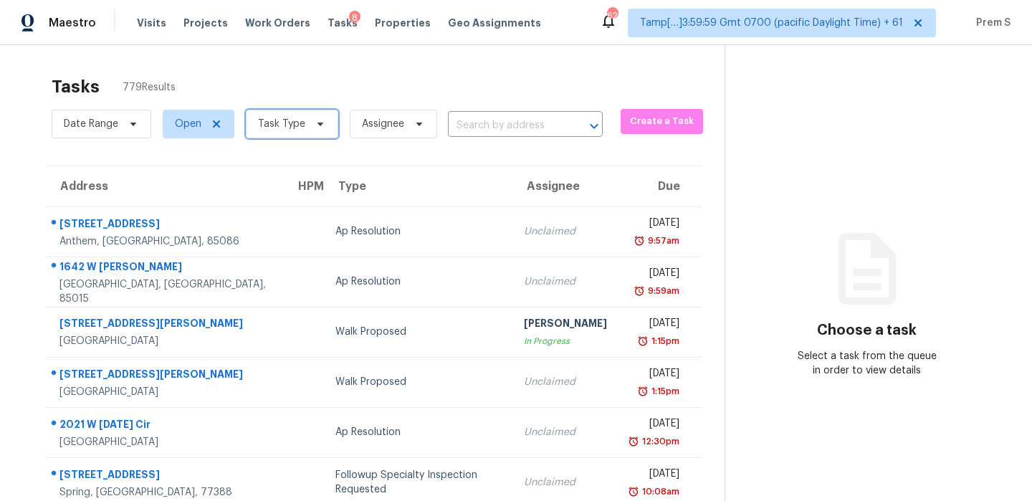
click at [315, 125] on icon at bounding box center [320, 123] width 11 height 11
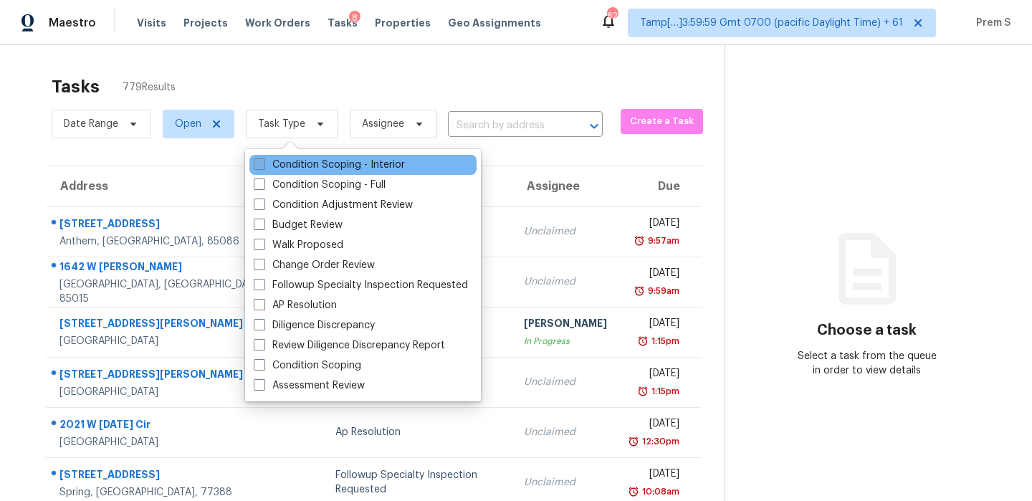
click at [300, 163] on label "Condition Scoping - Interior" at bounding box center [329, 165] width 151 height 14
click at [263, 163] on input "Condition Scoping - Interior" at bounding box center [258, 162] width 9 height 9
checkbox input "true"
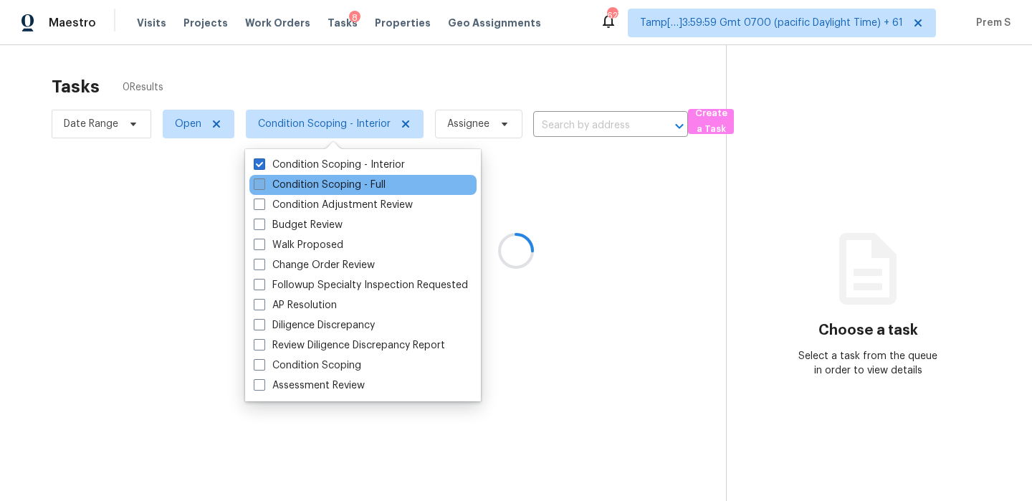
click at [294, 186] on label "Condition Scoping - Full" at bounding box center [320, 185] width 132 height 14
click at [263, 186] on input "Condition Scoping - Full" at bounding box center [258, 182] width 9 height 9
checkbox input "true"
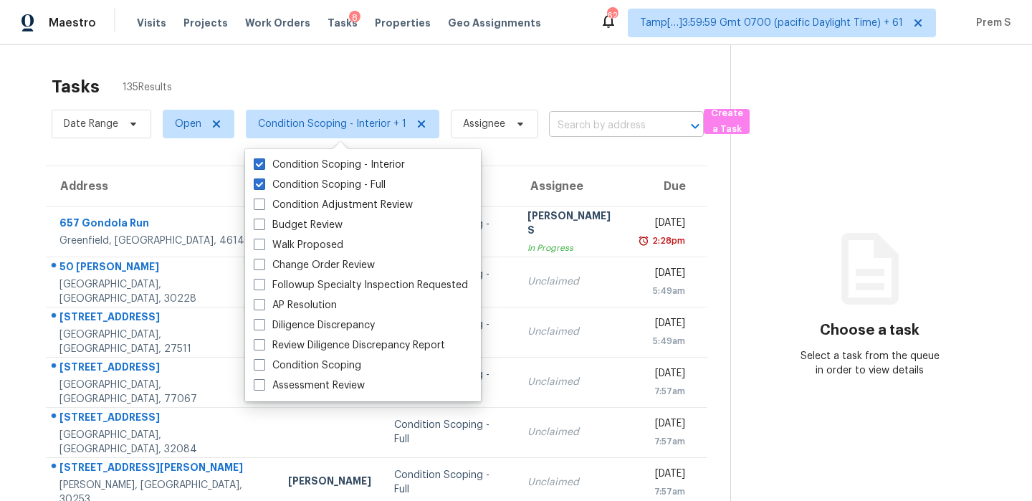
click at [568, 115] on input "text" at bounding box center [606, 126] width 115 height 22
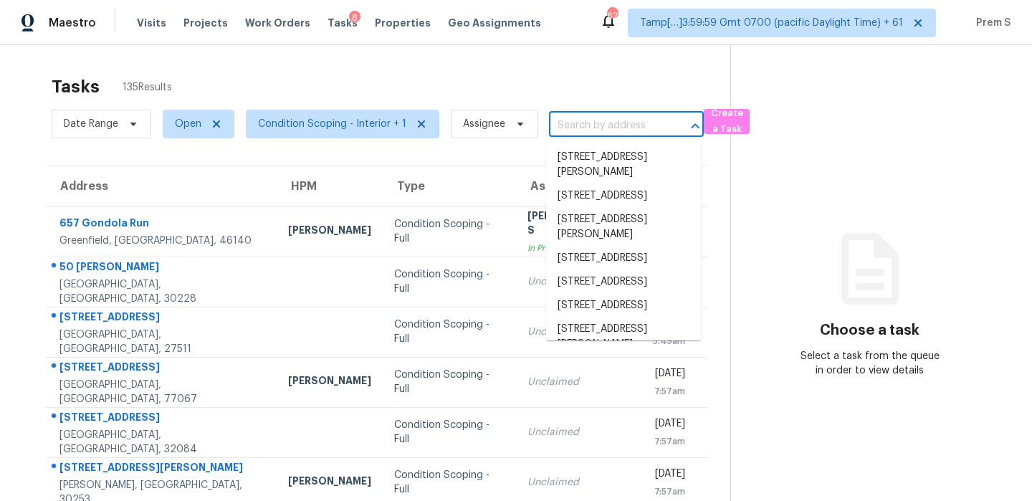
paste input "[STREET_ADDRESS]"
type input "[STREET_ADDRESS]"
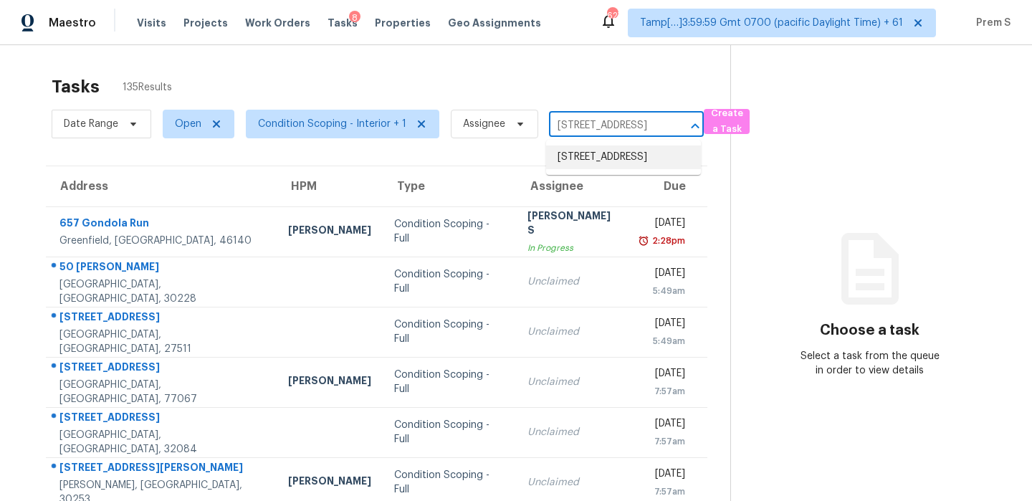
click at [587, 166] on li "[STREET_ADDRESS]" at bounding box center [623, 157] width 155 height 24
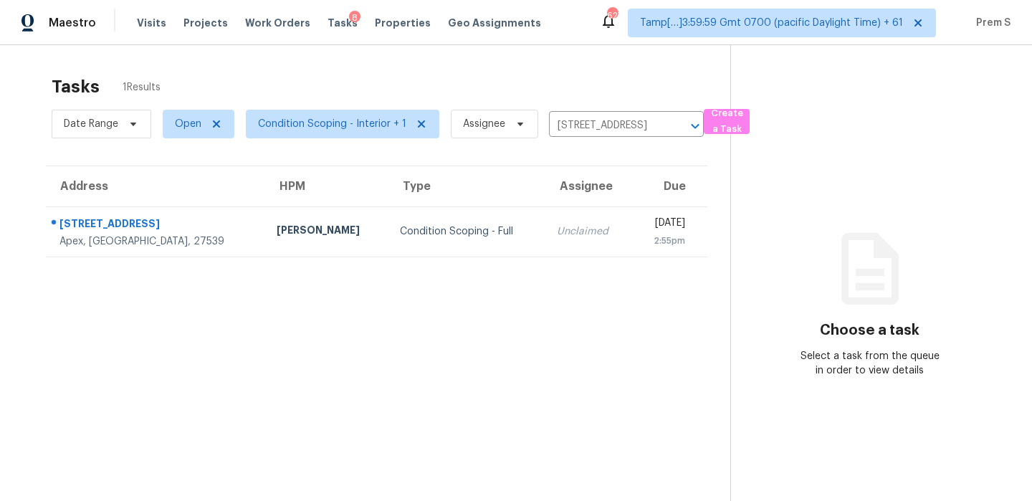
click at [643, 239] on div "2:55pm" at bounding box center [664, 241] width 42 height 14
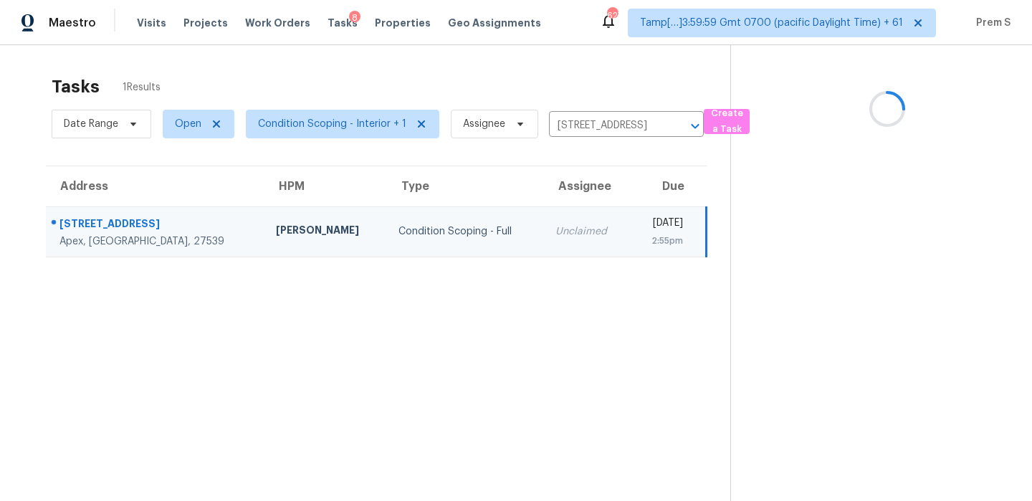
scroll to position [45, 0]
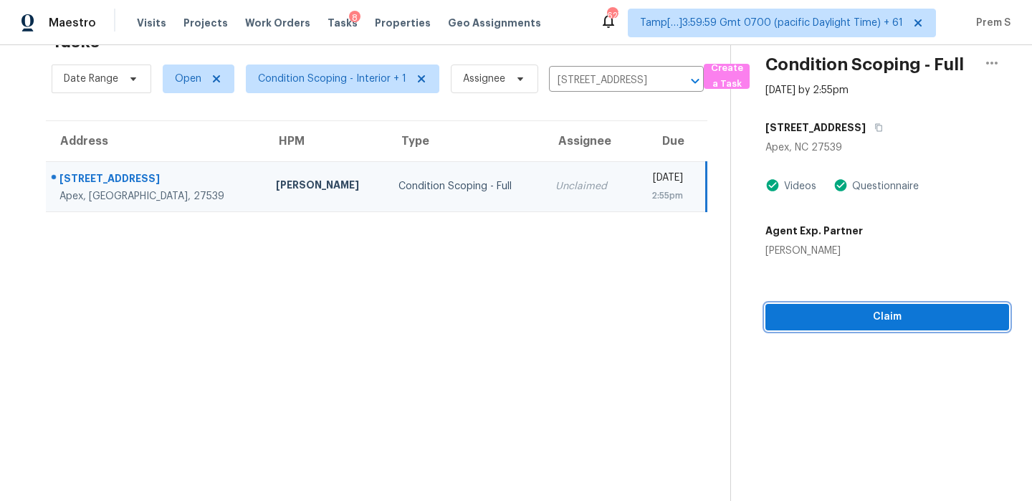
click at [882, 322] on span "Claim" at bounding box center [887, 317] width 221 height 18
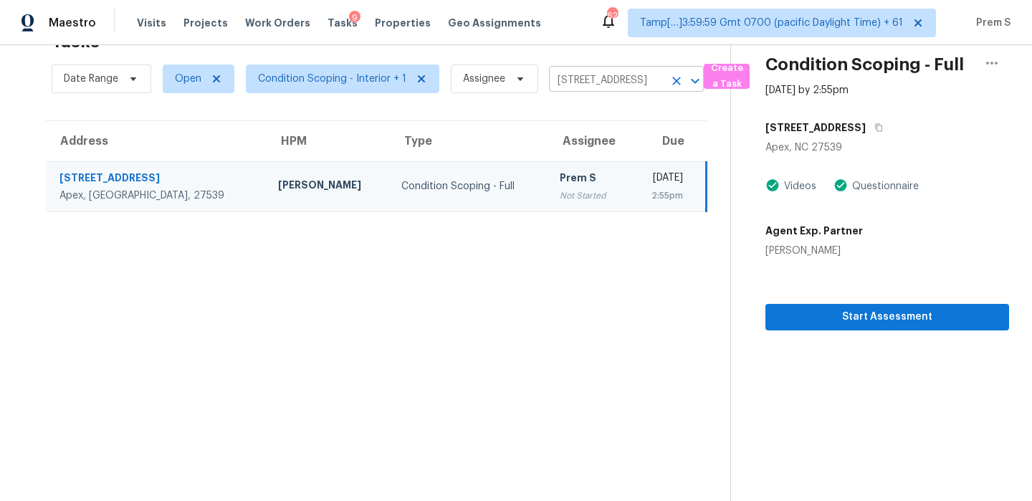
click at [674, 82] on icon "Clear" at bounding box center [676, 81] width 14 height 14
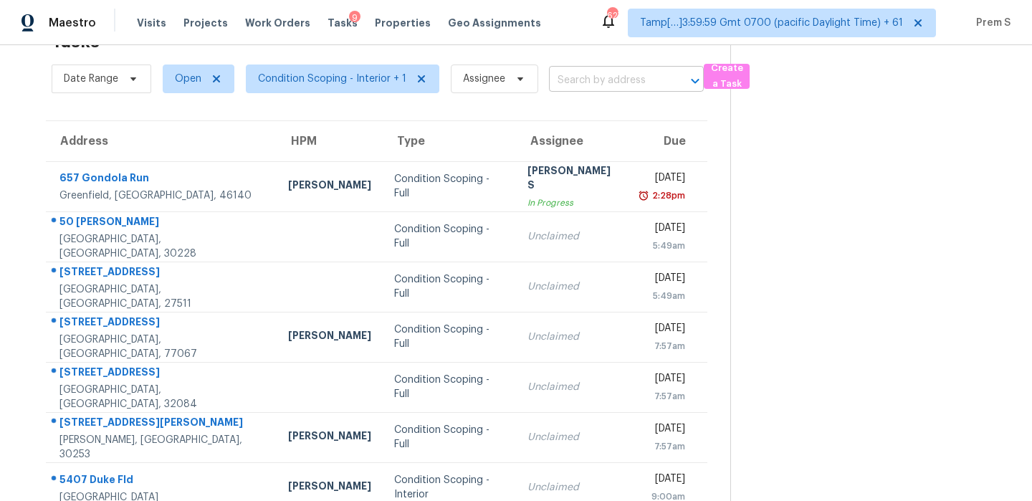
click at [603, 78] on input "text" at bounding box center [606, 81] width 115 height 22
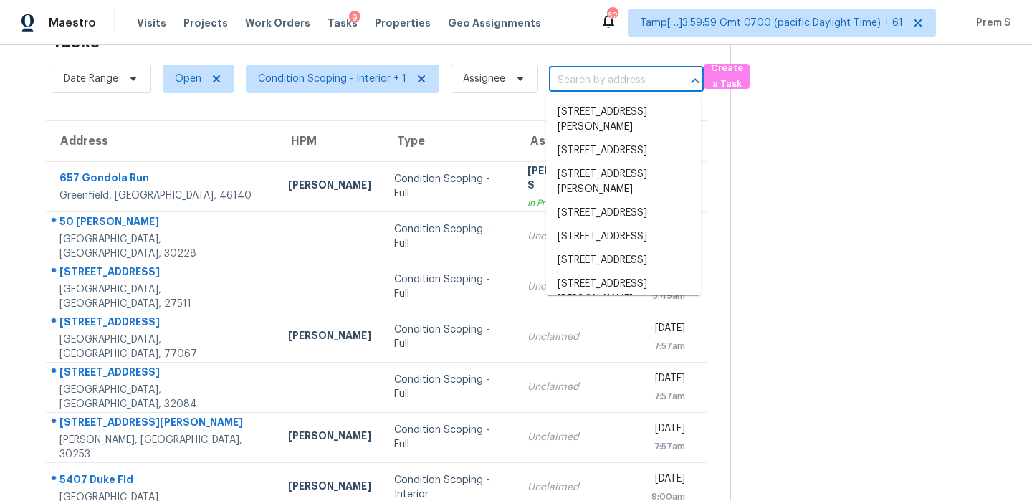
paste input "[STREET_ADDRESS]"
type input "[STREET_ADDRESS]"
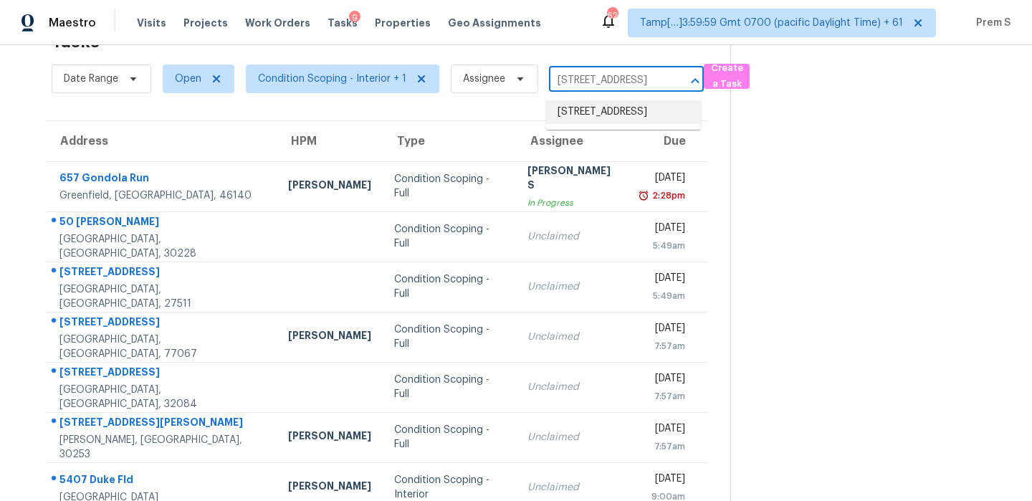
click at [596, 105] on li "[STREET_ADDRESS]" at bounding box center [623, 112] width 155 height 24
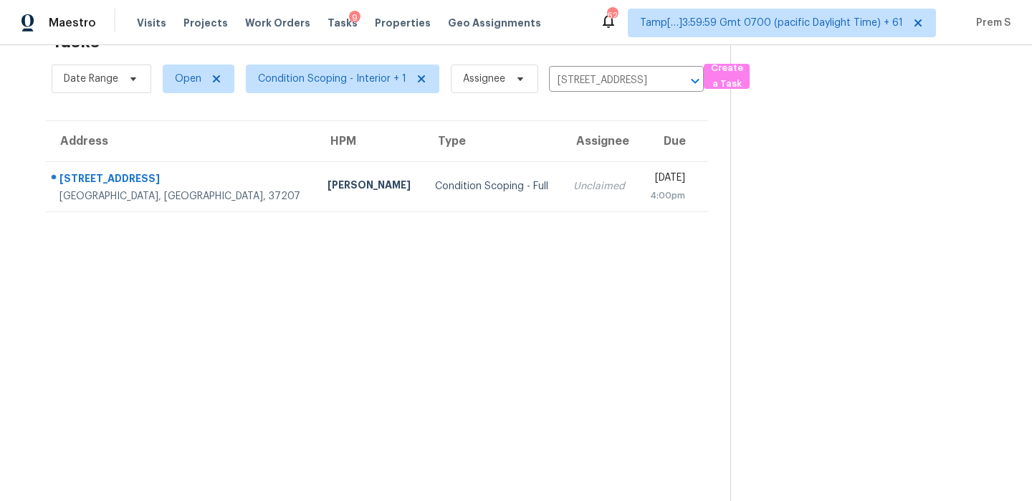
click at [649, 200] on div "4:00pm" at bounding box center [667, 195] width 36 height 14
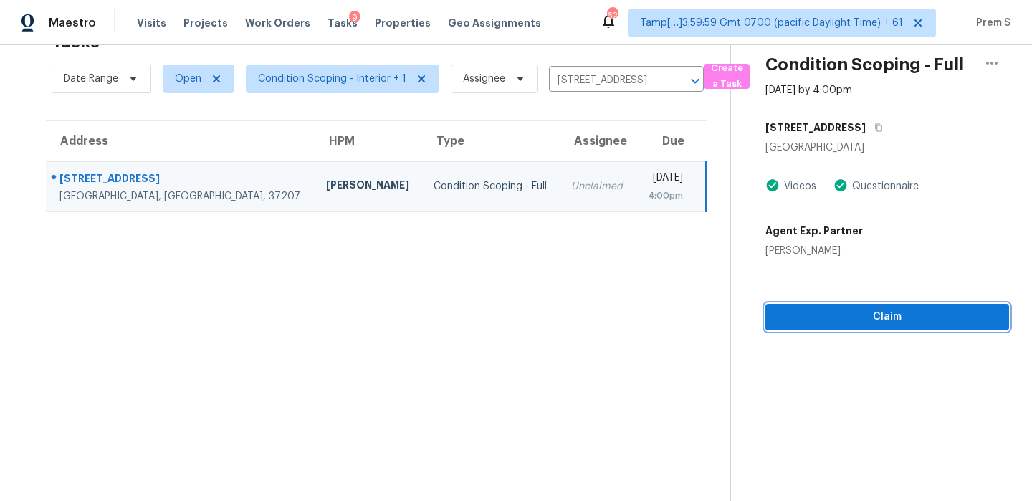
click at [920, 325] on span "Claim" at bounding box center [887, 317] width 221 height 18
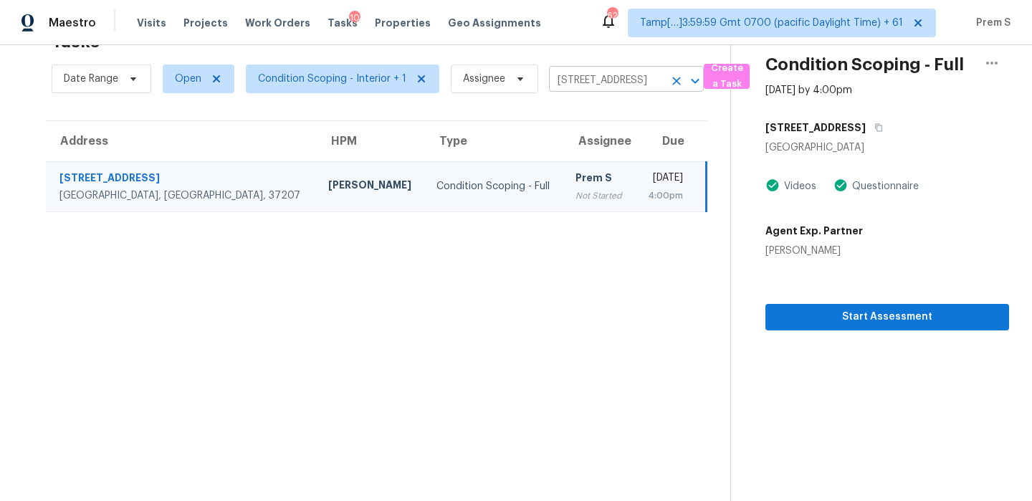
click at [673, 81] on icon "Clear" at bounding box center [676, 81] width 9 height 9
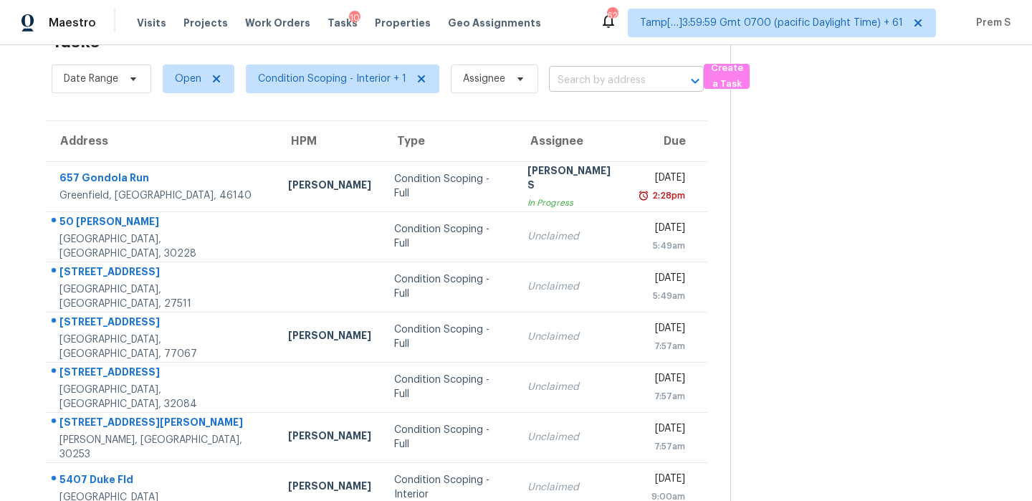
click at [611, 82] on input "text" at bounding box center [606, 81] width 115 height 22
paste input "[STREET_ADDRESS]"
type input "[STREET_ADDRESS]"
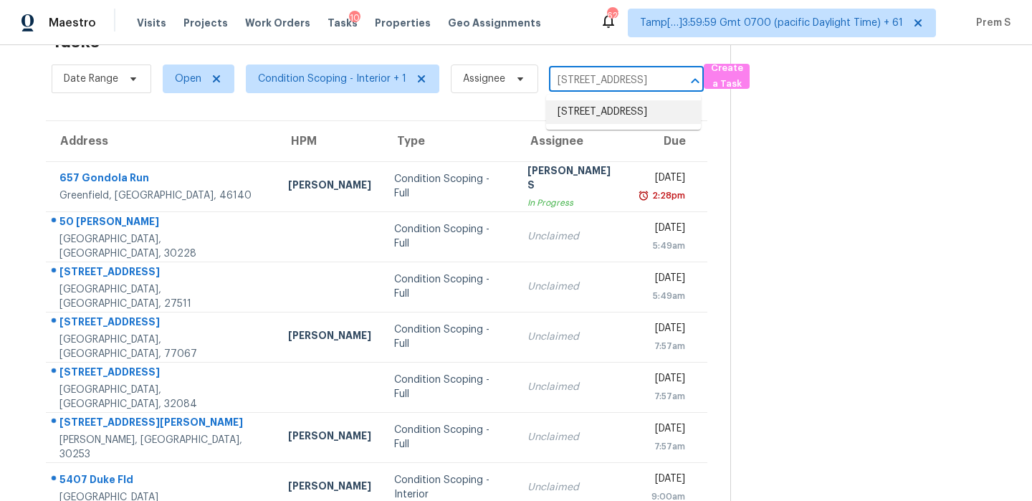
click at [592, 124] on li "[STREET_ADDRESS]" at bounding box center [623, 112] width 155 height 24
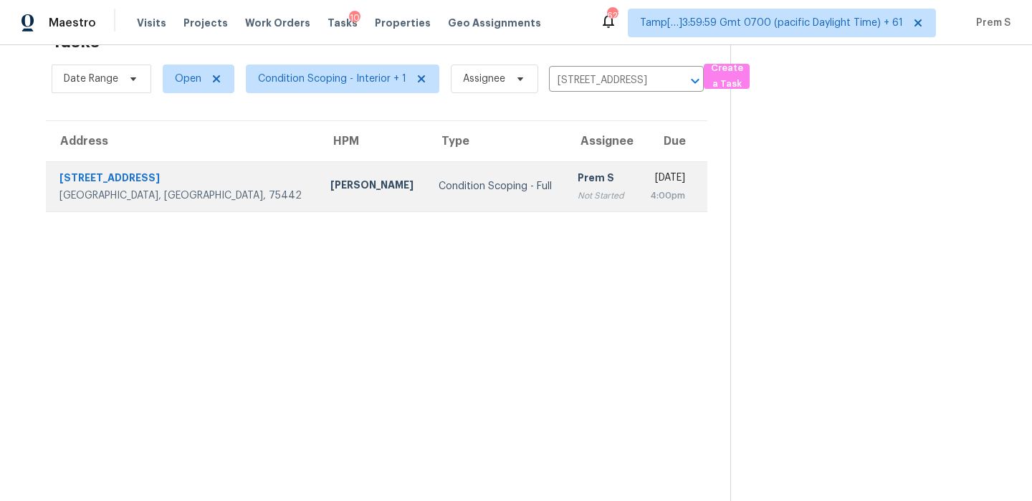
click at [578, 179] on div "Prem S" at bounding box center [602, 180] width 48 height 18
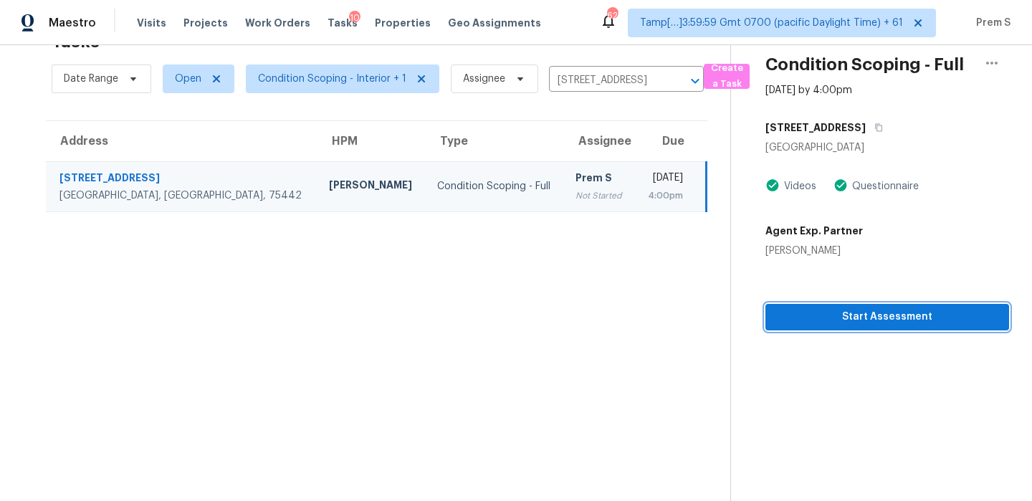
click at [863, 318] on span "Start Assessment" at bounding box center [887, 317] width 221 height 18
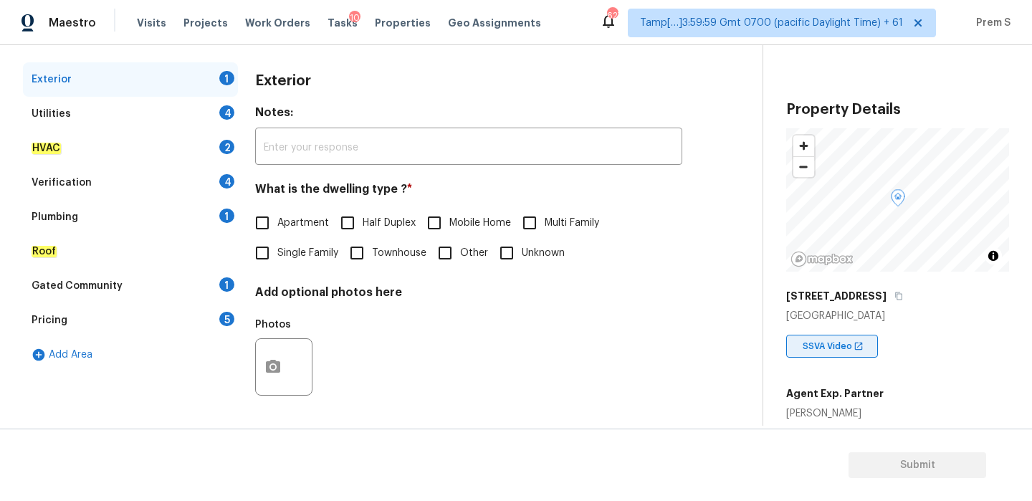
scroll to position [247, 0]
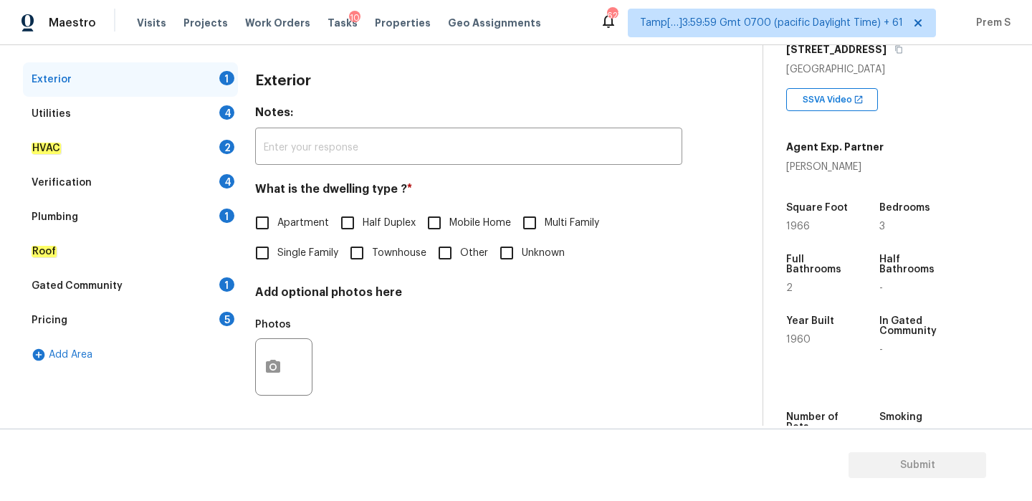
click at [333, 255] on span "Single Family" at bounding box center [307, 253] width 61 height 15
click at [277, 255] on input "Single Family" at bounding box center [262, 253] width 30 height 30
checkbox input "true"
click at [191, 110] on div "Utilities 4" at bounding box center [130, 114] width 215 height 34
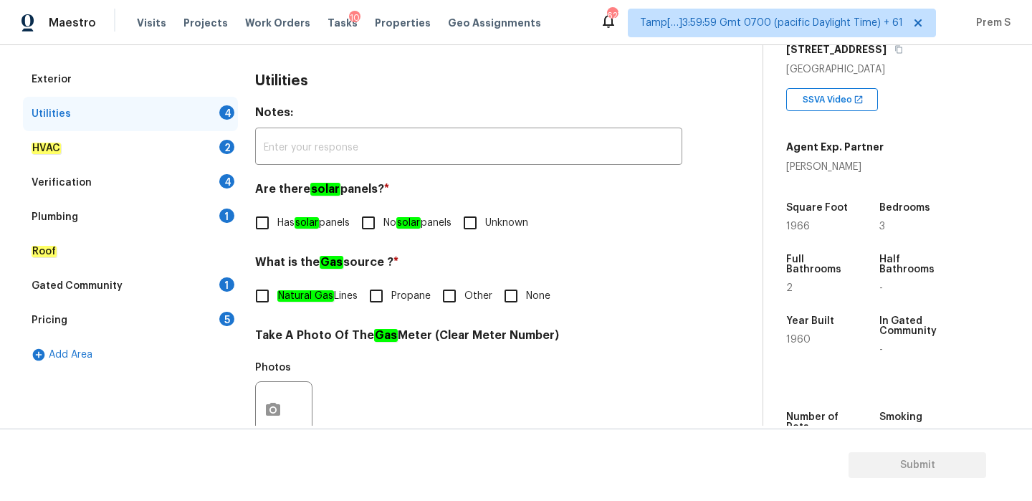
click at [390, 217] on span "No solar panels" at bounding box center [417, 223] width 68 height 15
click at [383, 217] on input "No solar panels" at bounding box center [368, 223] width 30 height 30
checkbox input "true"
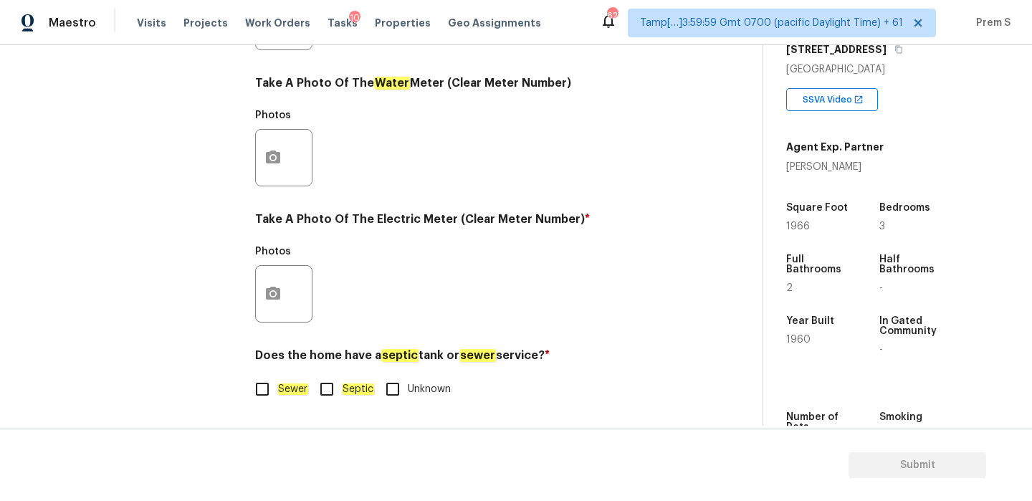
scroll to position [578, 0]
click at [272, 389] on input "Sewer" at bounding box center [262, 389] width 30 height 30
checkbox input "true"
click at [272, 294] on circle "button" at bounding box center [273, 294] width 4 height 4
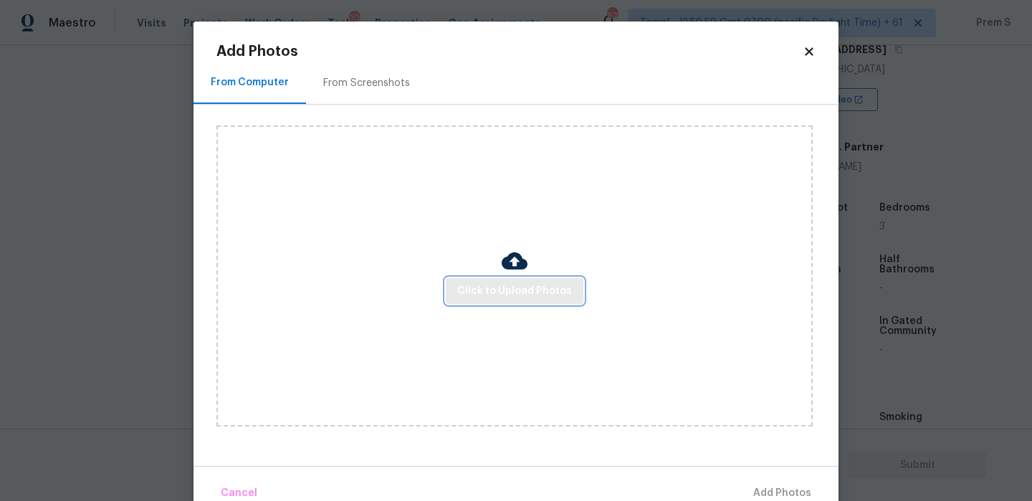
click at [479, 300] on button "Click to Upload Photos" at bounding box center [515, 291] width 138 height 27
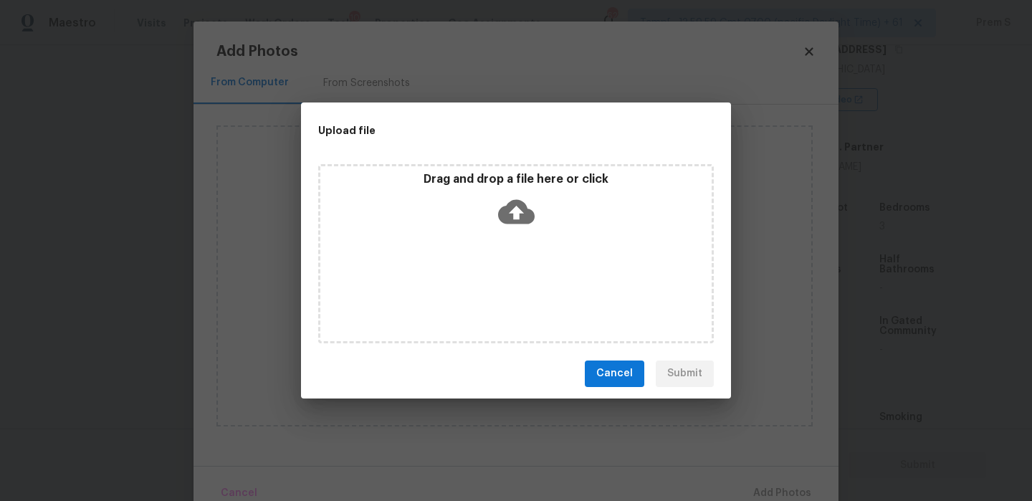
click at [512, 226] on icon at bounding box center [516, 212] width 37 height 37
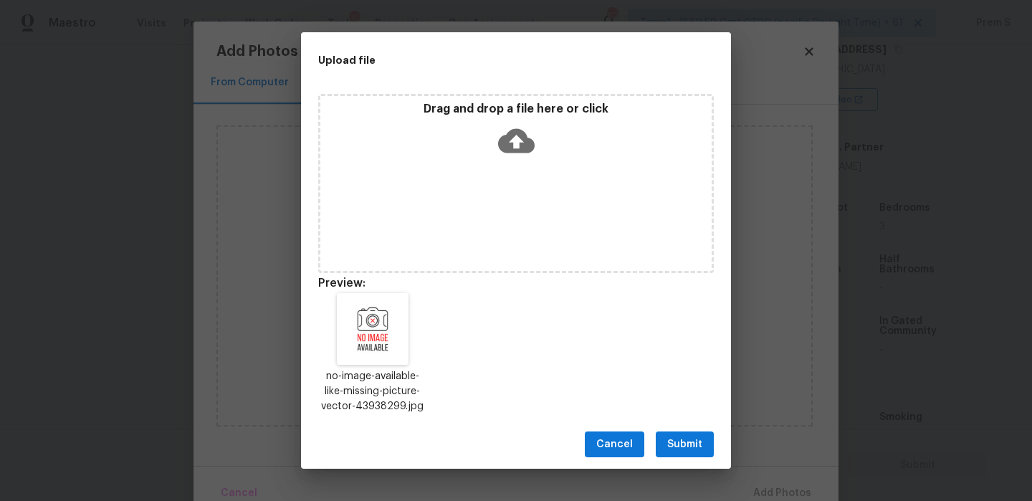
click at [712, 444] on button "Submit" at bounding box center [685, 444] width 58 height 27
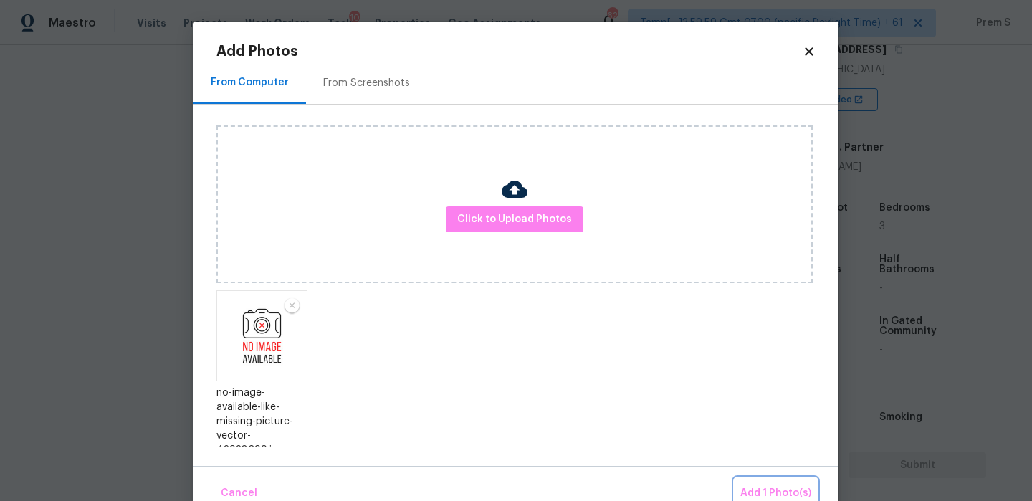
click at [763, 482] on button "Add 1 Photo(s)" at bounding box center [776, 493] width 82 height 31
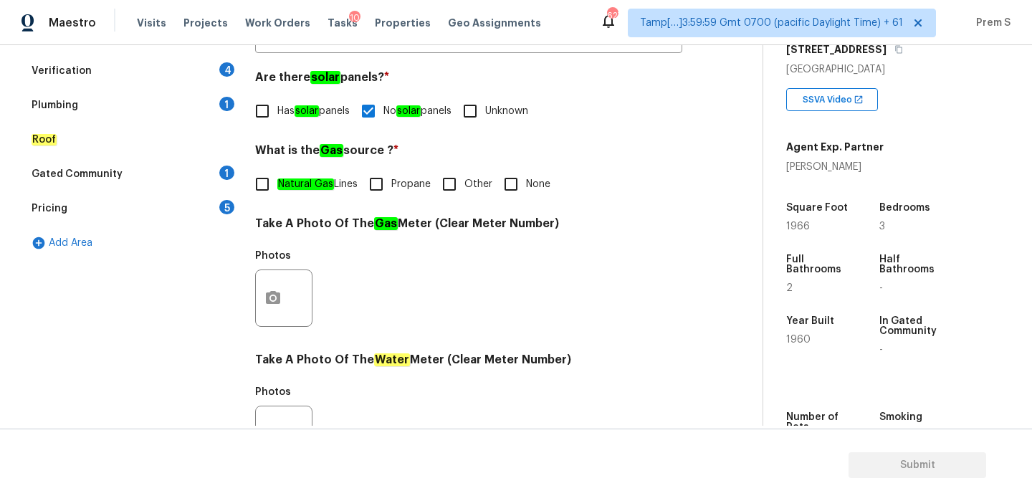
scroll to position [180, 0]
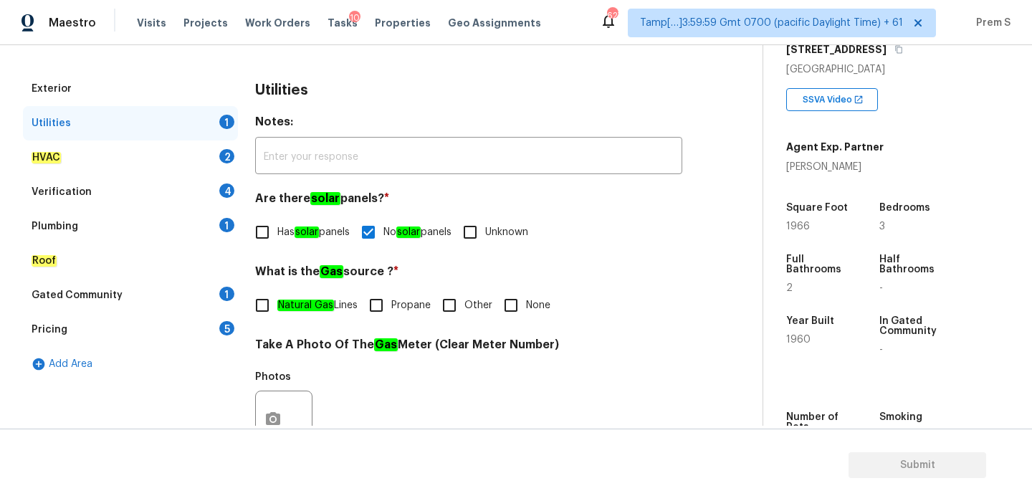
click at [223, 151] on div "2" at bounding box center [226, 156] width 15 height 14
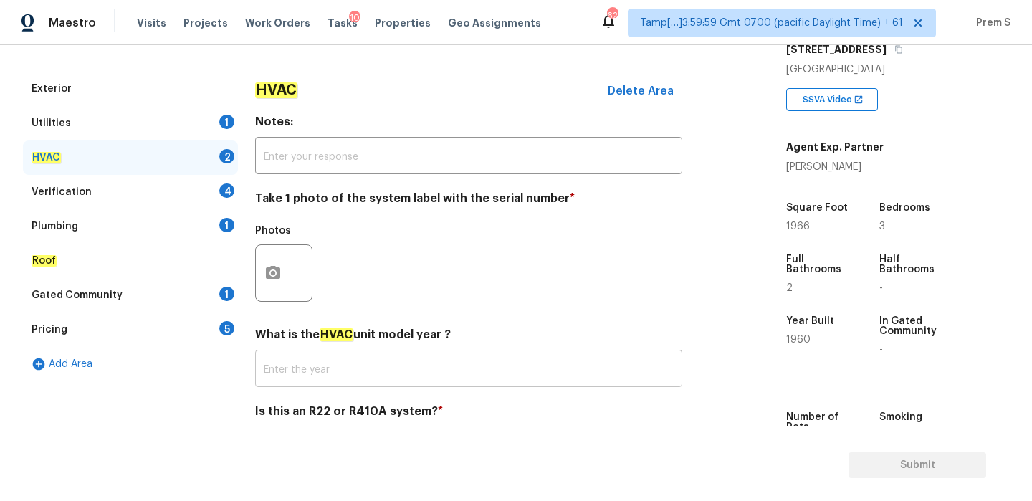
scroll to position [237, 0]
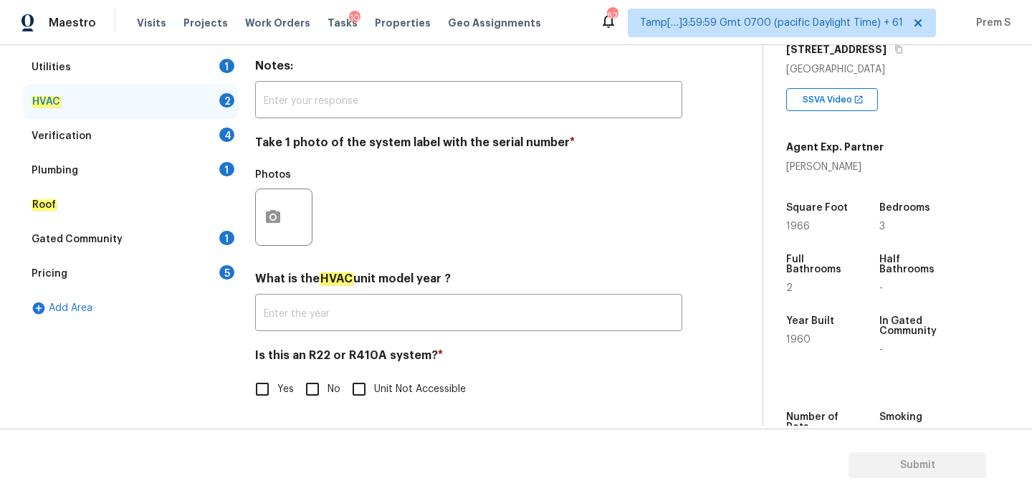
click at [317, 388] on input "No" at bounding box center [312, 389] width 30 height 30
checkbox input "true"
click at [282, 226] on button "button" at bounding box center [273, 217] width 34 height 56
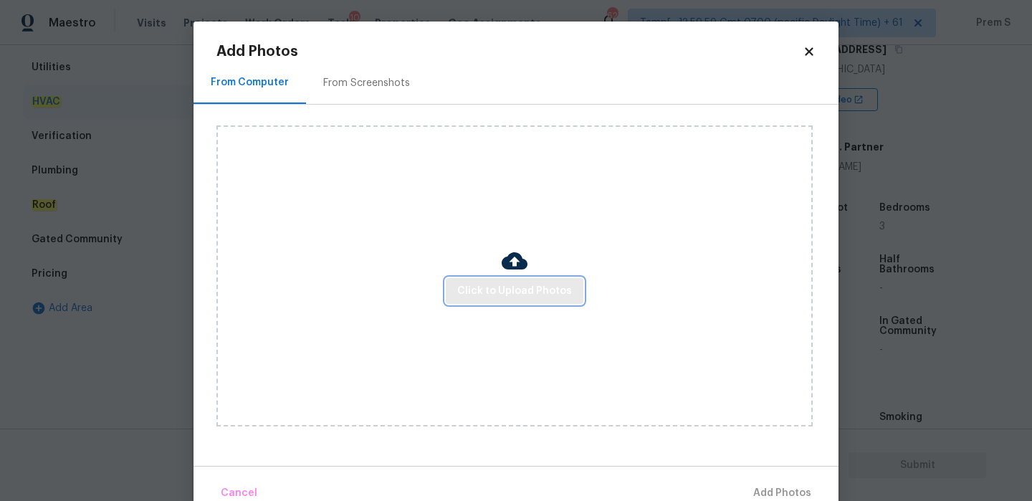
click at [472, 282] on span "Click to Upload Photos" at bounding box center [514, 291] width 115 height 18
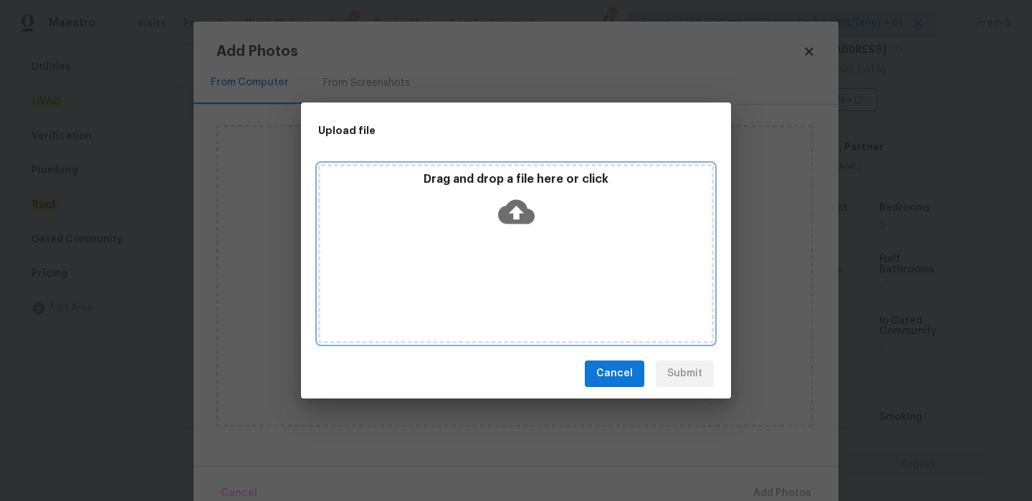
click at [520, 213] on icon at bounding box center [516, 211] width 37 height 24
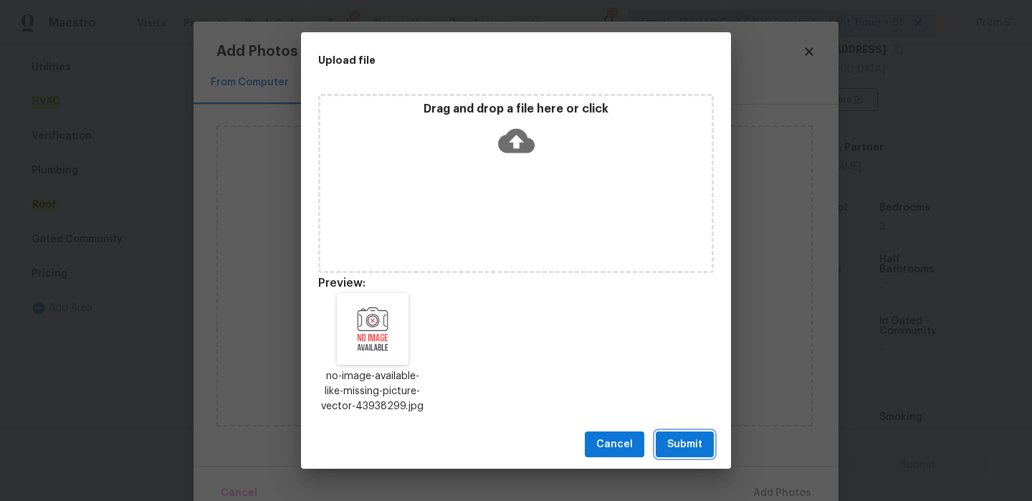
click at [701, 445] on span "Submit" at bounding box center [684, 445] width 35 height 18
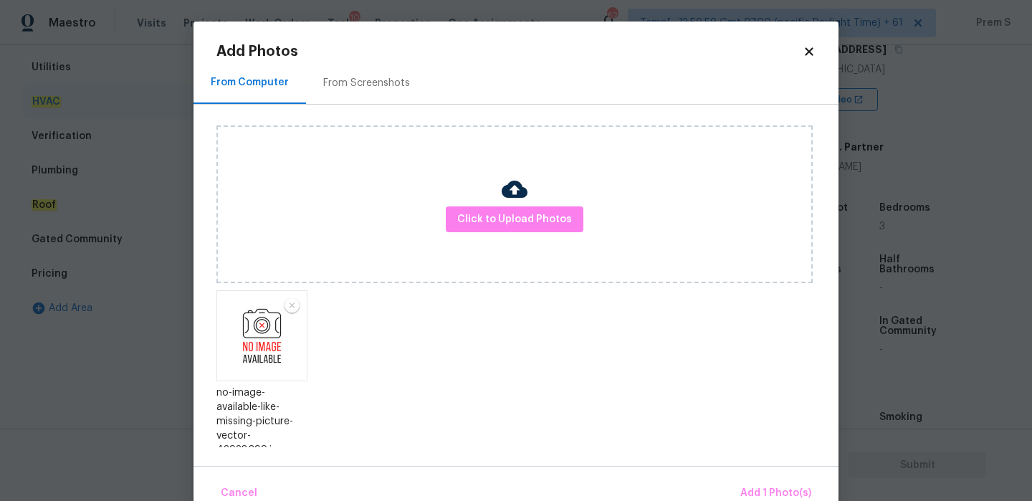
click at [767, 477] on div "Cancel Add 1 Photo(s)" at bounding box center [516, 487] width 645 height 43
click at [765, 484] on span "Add 1 Photo(s)" at bounding box center [775, 493] width 71 height 18
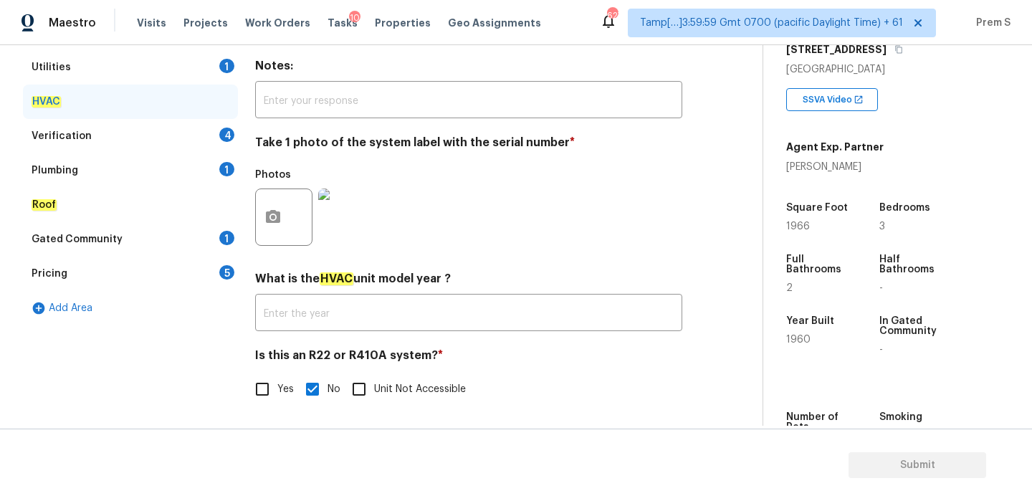
click at [236, 135] on div "Verification 4" at bounding box center [130, 136] width 215 height 34
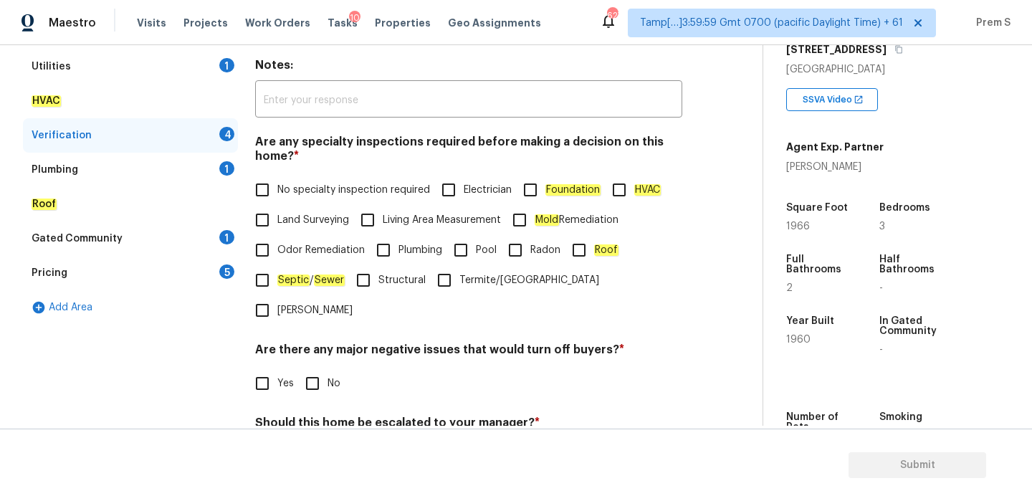
click at [273, 191] on input "No specialty inspection required" at bounding box center [262, 190] width 30 height 30
checkbox input "true"
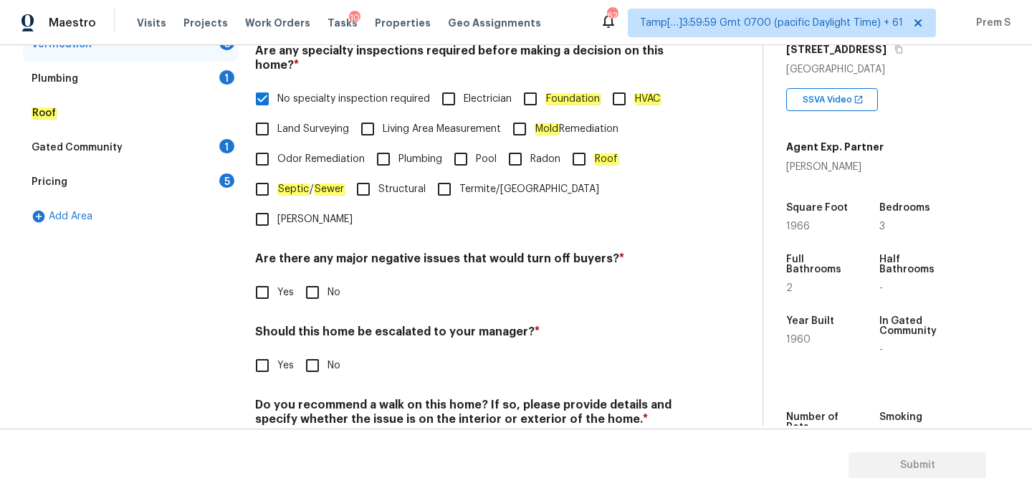
scroll to position [361, 0]
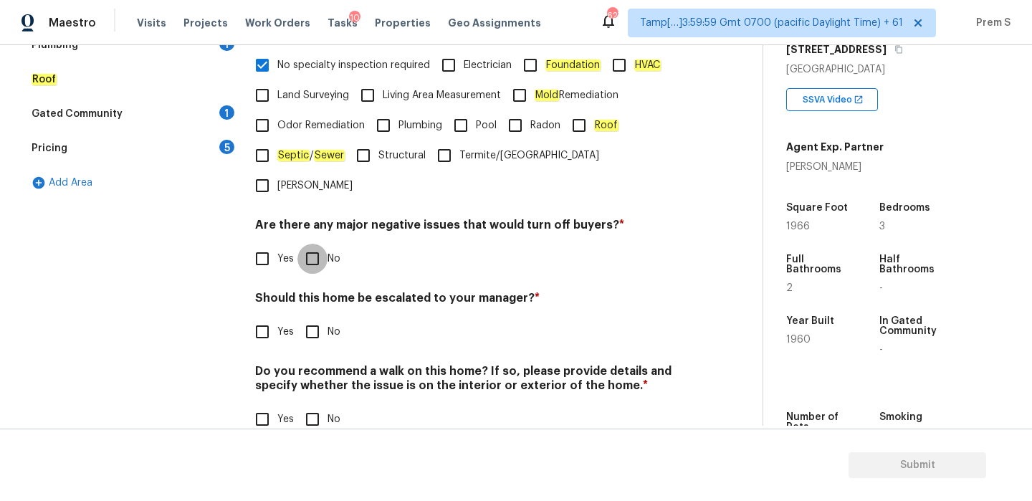
click at [312, 244] on input "No" at bounding box center [312, 259] width 30 height 30
checkbox input "true"
click at [310, 317] on input "No" at bounding box center [312, 332] width 30 height 30
checkbox input "true"
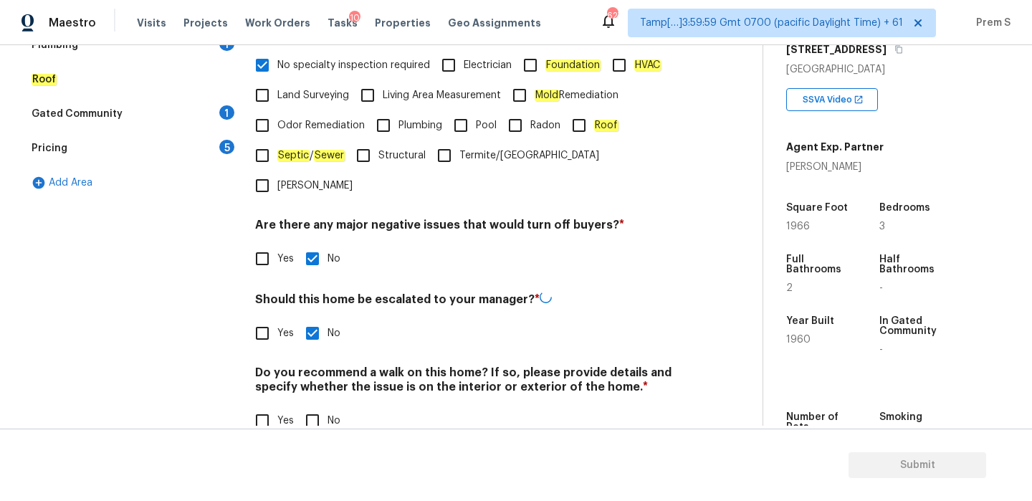
click at [324, 406] on input "No" at bounding box center [312, 421] width 30 height 30
checkbox input "true"
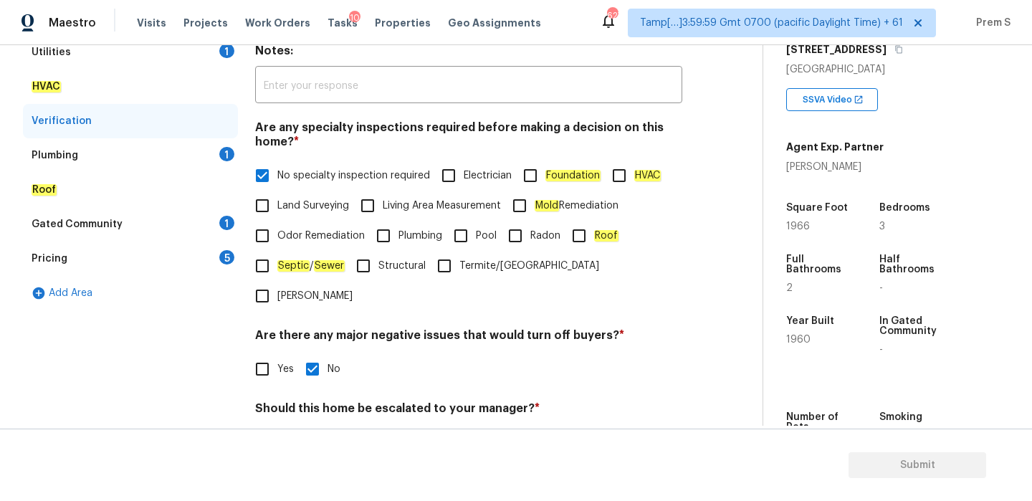
click at [226, 161] on div "Plumbing 1" at bounding box center [130, 155] width 215 height 34
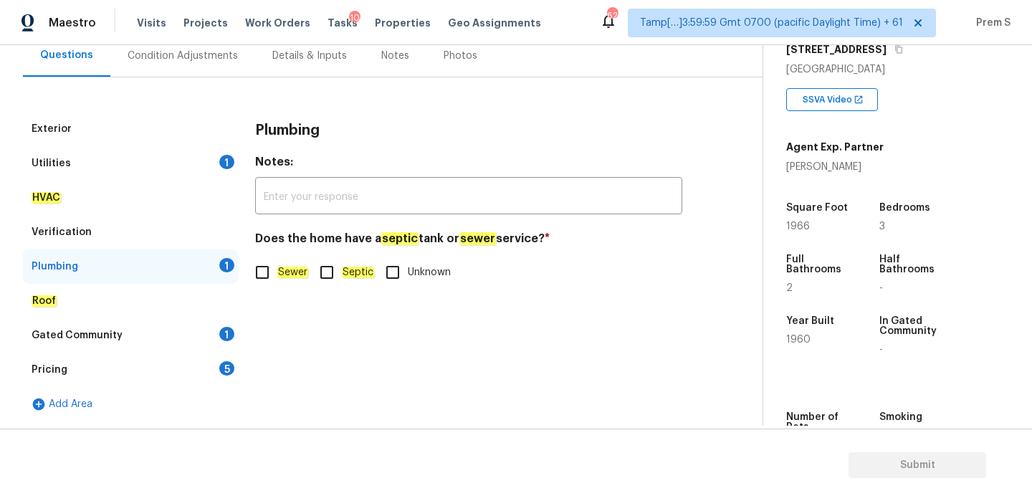
click at [271, 275] on input "Sewer" at bounding box center [262, 272] width 30 height 30
checkbox input "true"
click at [236, 332] on div "Gated Community 1" at bounding box center [130, 335] width 215 height 34
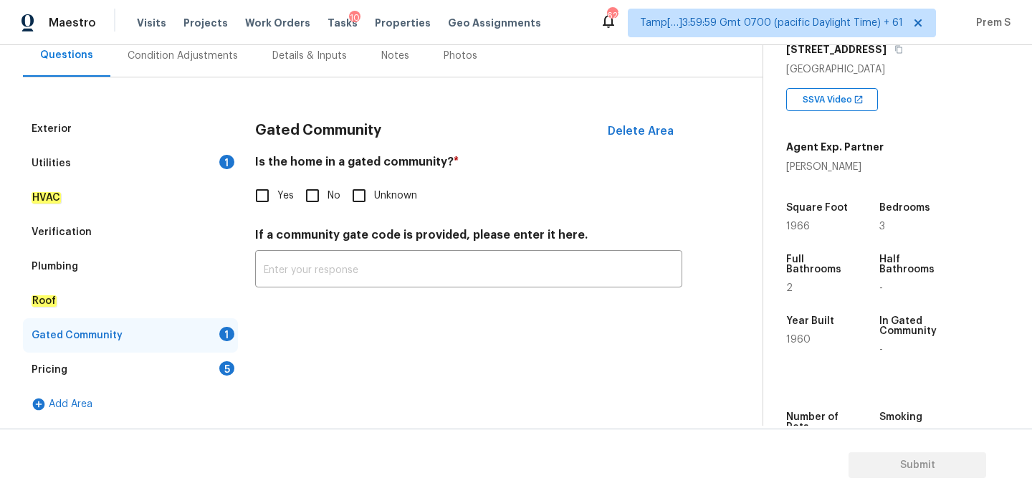
click at [318, 200] on input "No" at bounding box center [312, 196] width 30 height 30
checkbox input "true"
click at [215, 368] on div "Pricing 5" at bounding box center [130, 370] width 215 height 34
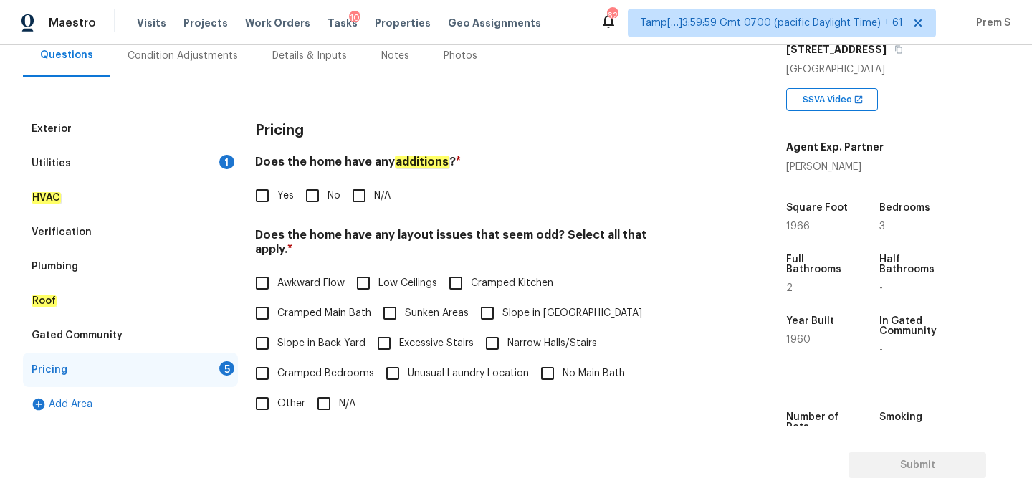
click at [321, 198] on input "No" at bounding box center [312, 196] width 30 height 30
checkbox input "true"
click at [326, 388] on input "N/A" at bounding box center [324, 403] width 30 height 30
checkbox input "true"
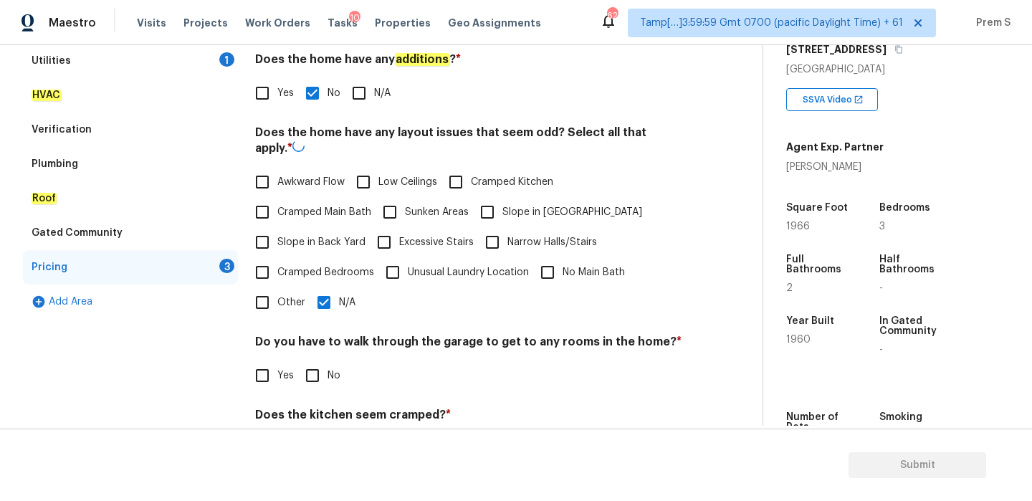
scroll to position [359, 0]
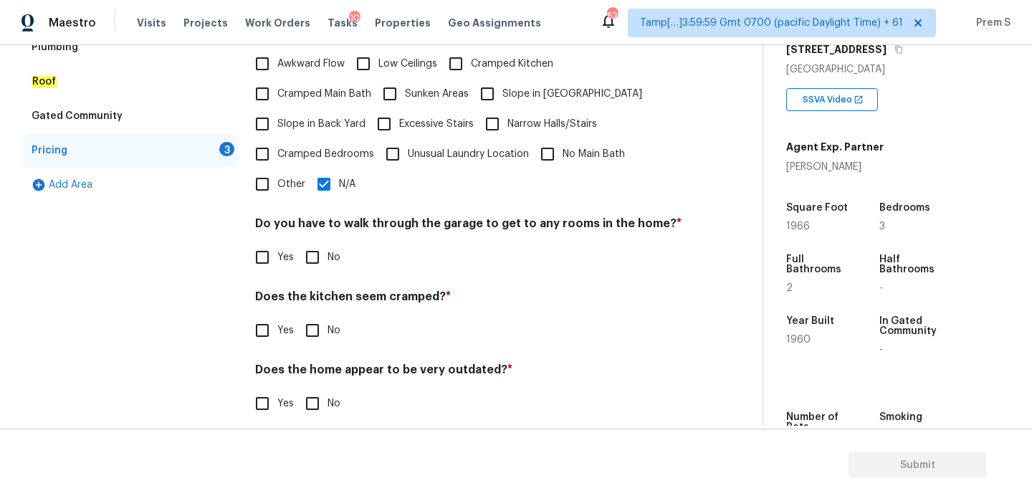
click at [319, 242] on input "No" at bounding box center [312, 257] width 30 height 30
checkbox input "true"
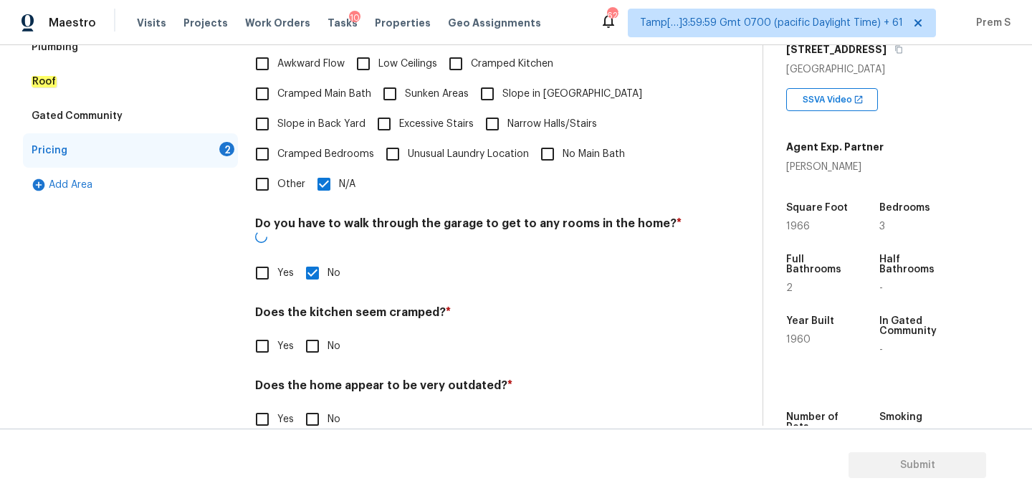
click at [318, 331] on input "No" at bounding box center [312, 346] width 30 height 30
checkbox input "true"
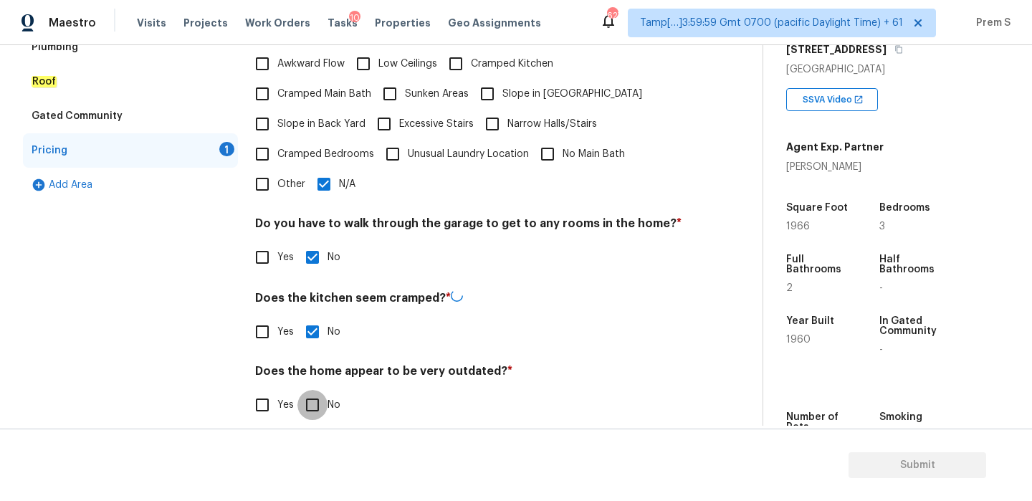
click at [320, 396] on input "No" at bounding box center [312, 405] width 30 height 30
checkbox input "true"
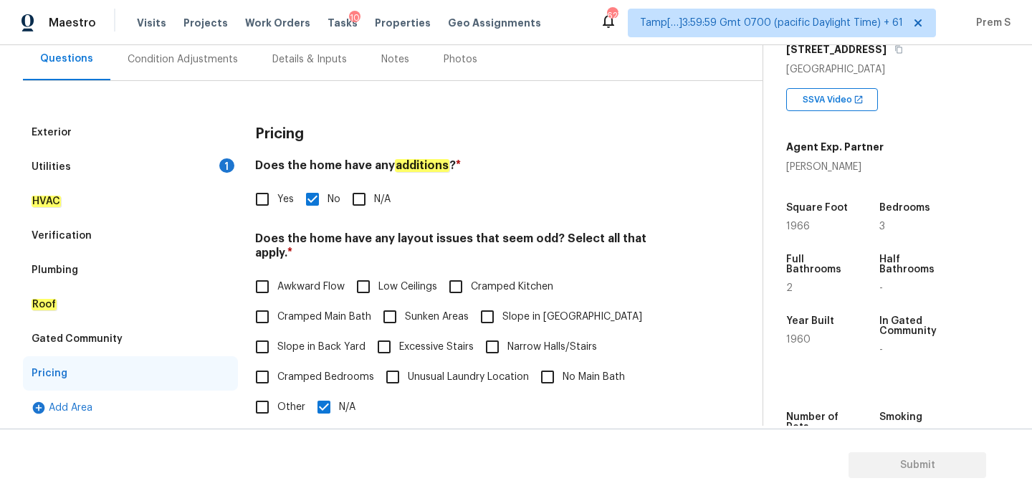
scroll to position [117, 0]
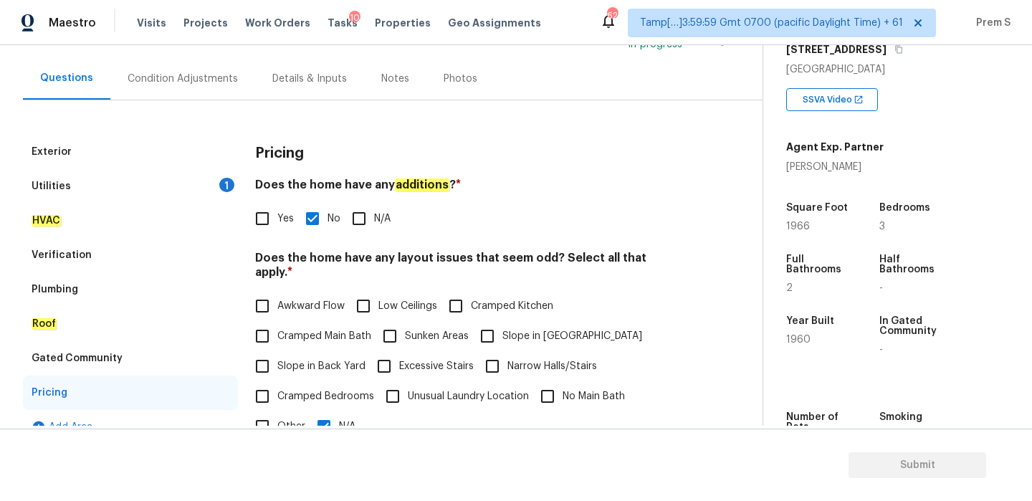
click at [219, 92] on div "Condition Adjustments" at bounding box center [182, 78] width 145 height 42
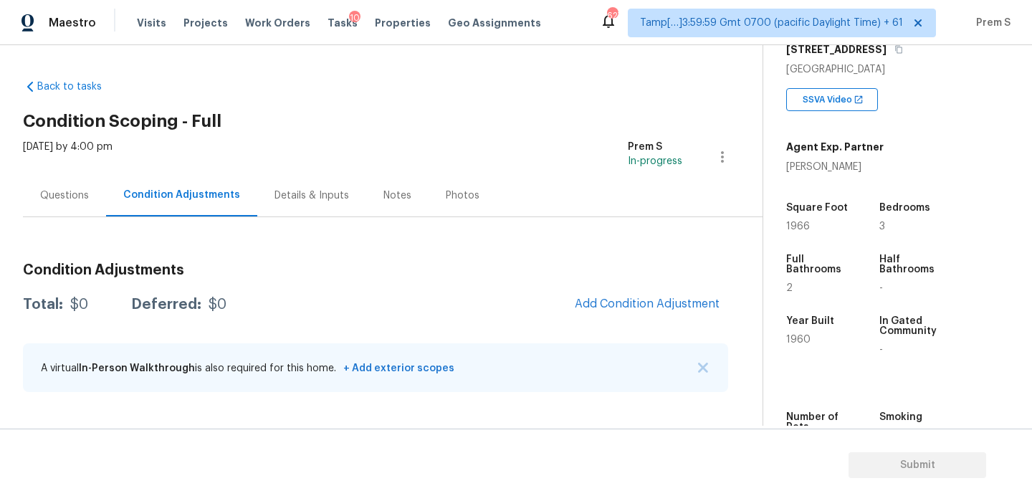
click at [75, 192] on div "Questions" at bounding box center [64, 195] width 49 height 14
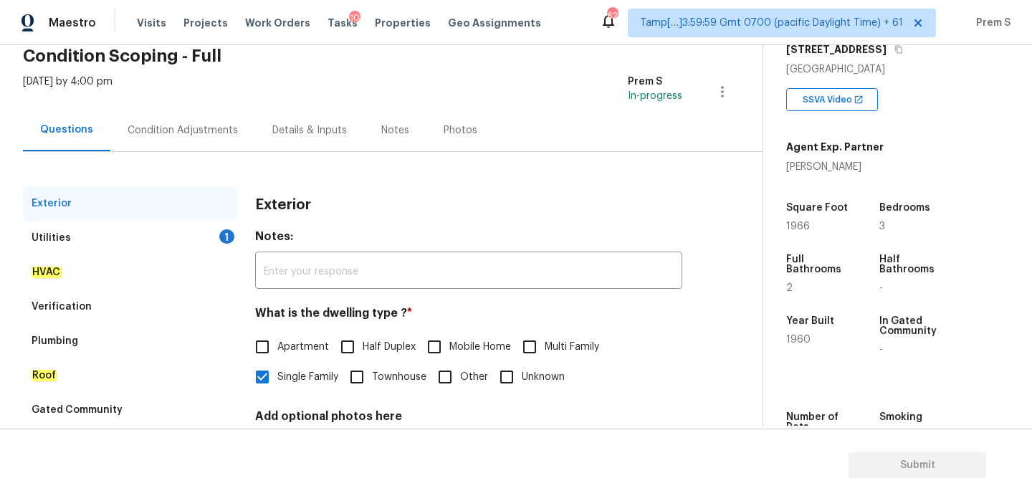
scroll to position [189, 0]
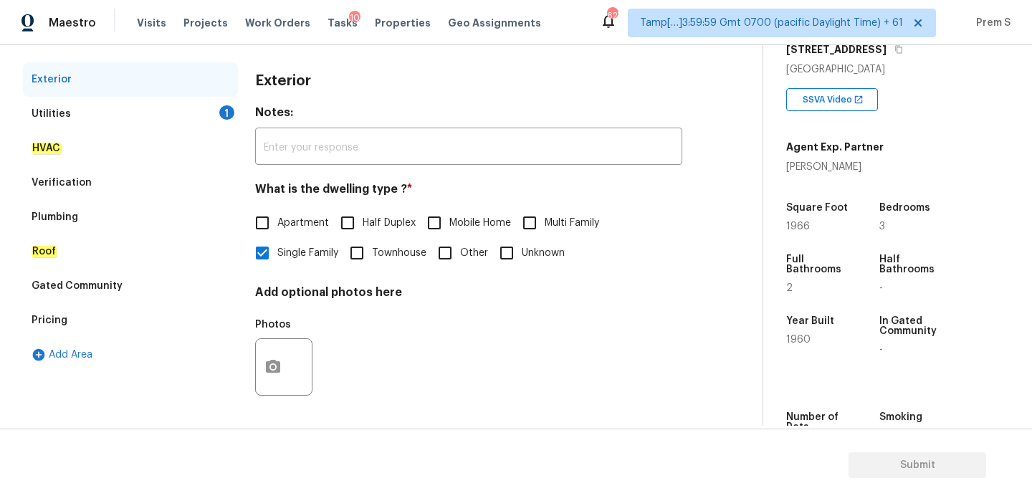
click at [207, 118] on div "Utilities 1" at bounding box center [130, 114] width 215 height 34
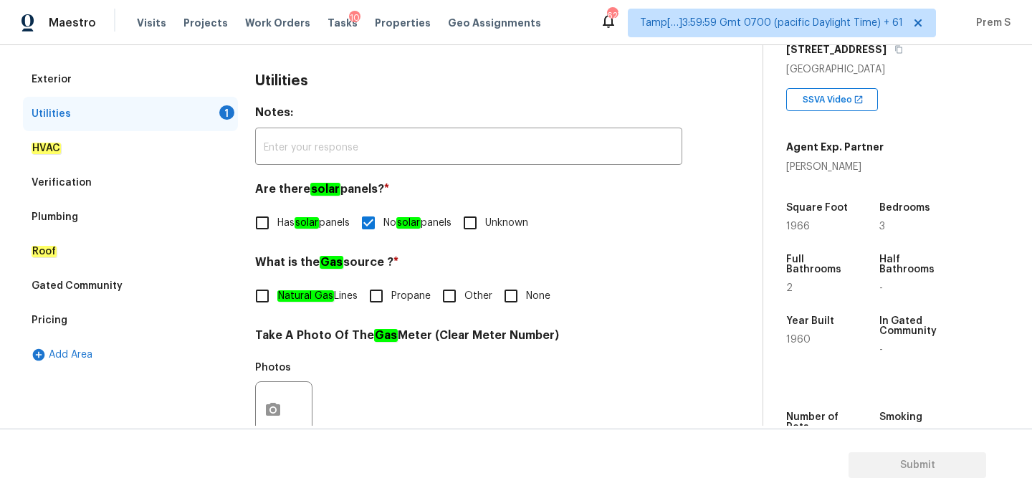
click at [273, 304] on input "Natural Gas Lines" at bounding box center [262, 296] width 30 height 30
checkbox input "true"
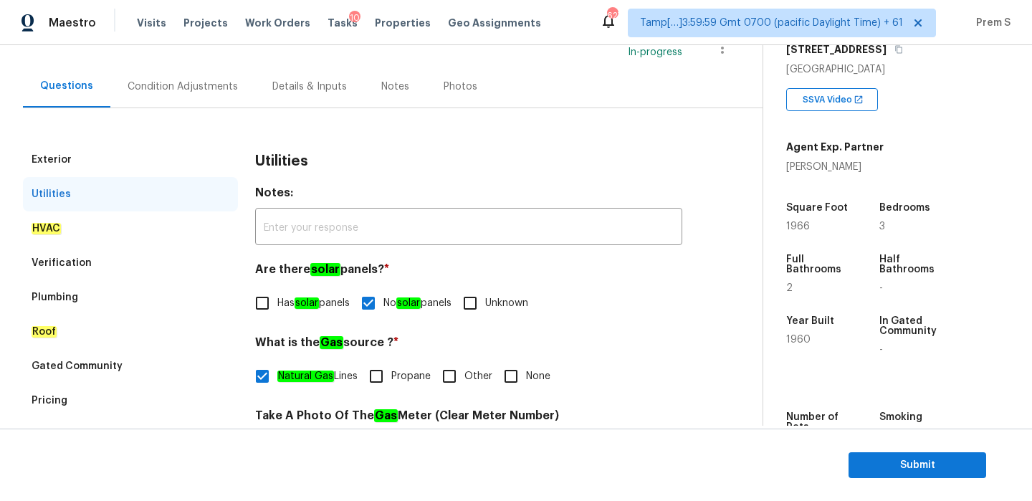
scroll to position [108, 0]
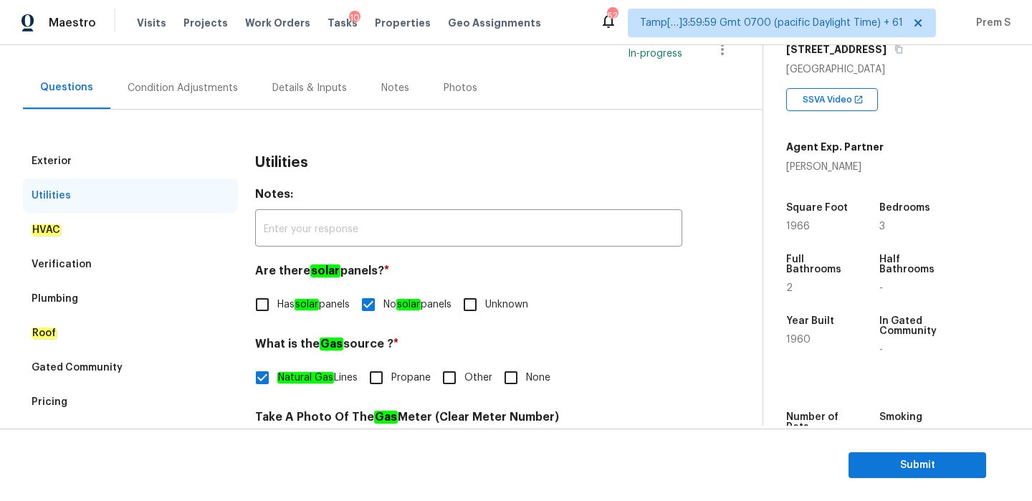
click at [221, 87] on div "Condition Adjustments" at bounding box center [183, 88] width 110 height 14
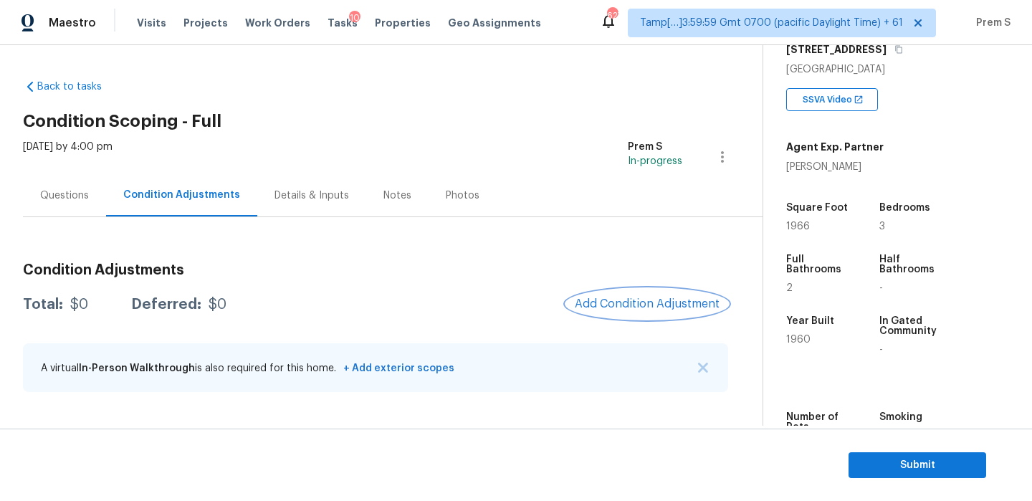
click at [626, 305] on span "Add Condition Adjustment" at bounding box center [647, 303] width 145 height 13
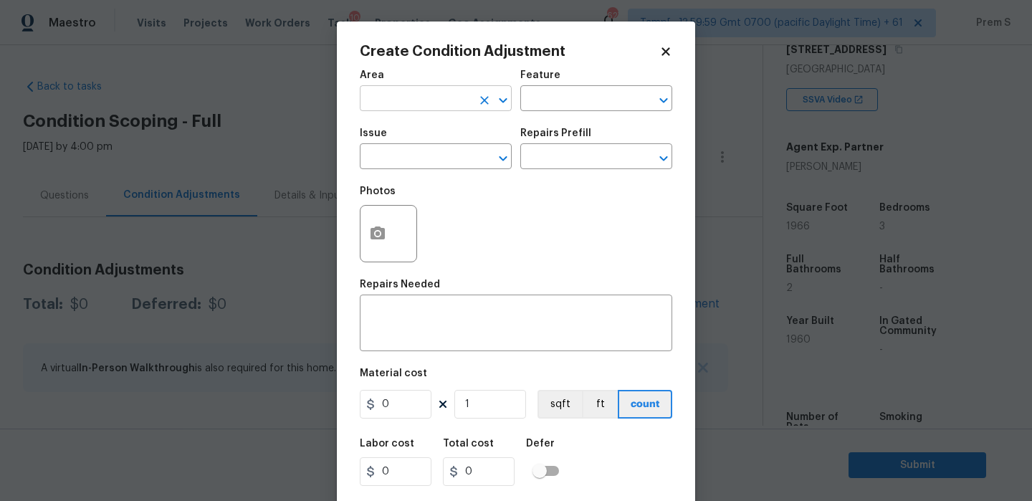
click at [392, 108] on input "text" at bounding box center [416, 100] width 112 height 22
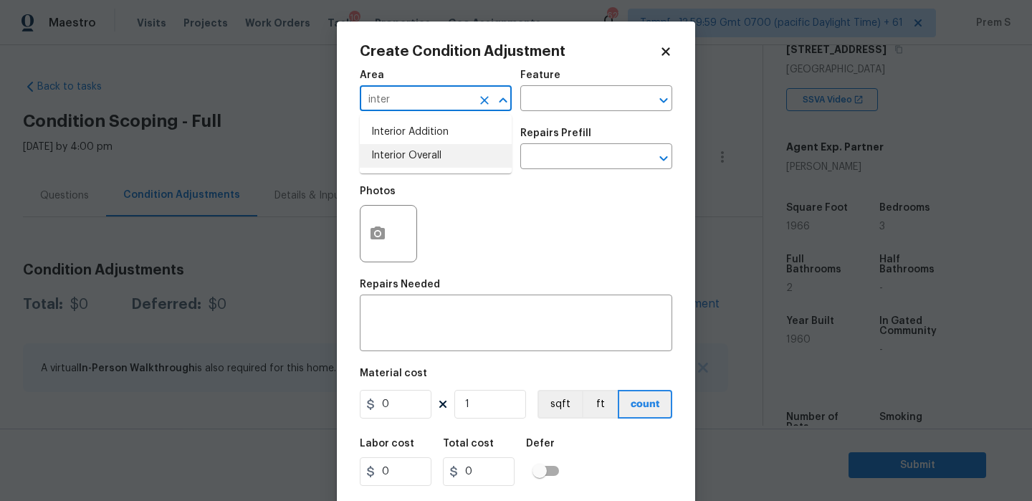
click at [406, 154] on li "Interior Overall" at bounding box center [436, 156] width 152 height 24
type input "Interior Overall"
click at [406, 154] on input "text" at bounding box center [416, 158] width 112 height 22
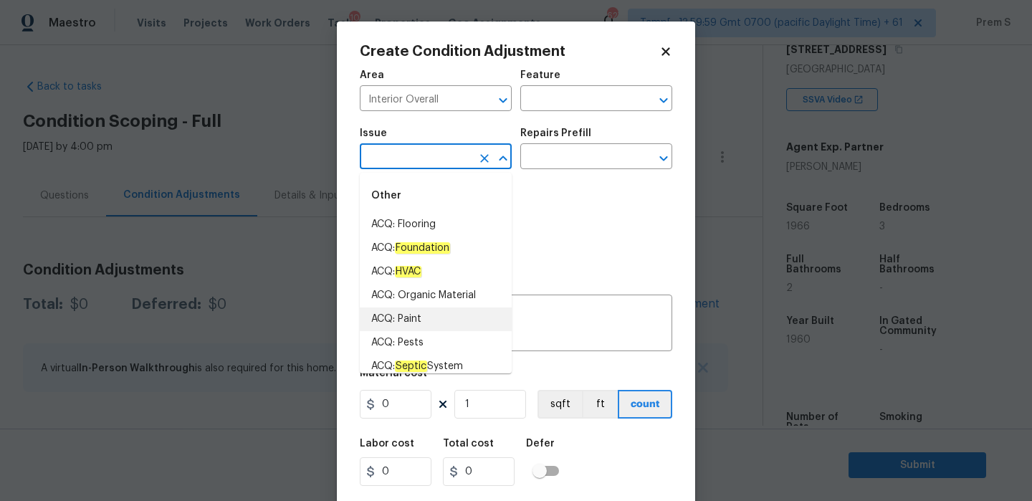
click at [416, 313] on li "ACQ: Paint" at bounding box center [436, 319] width 152 height 24
type input "ACQ: Paint"
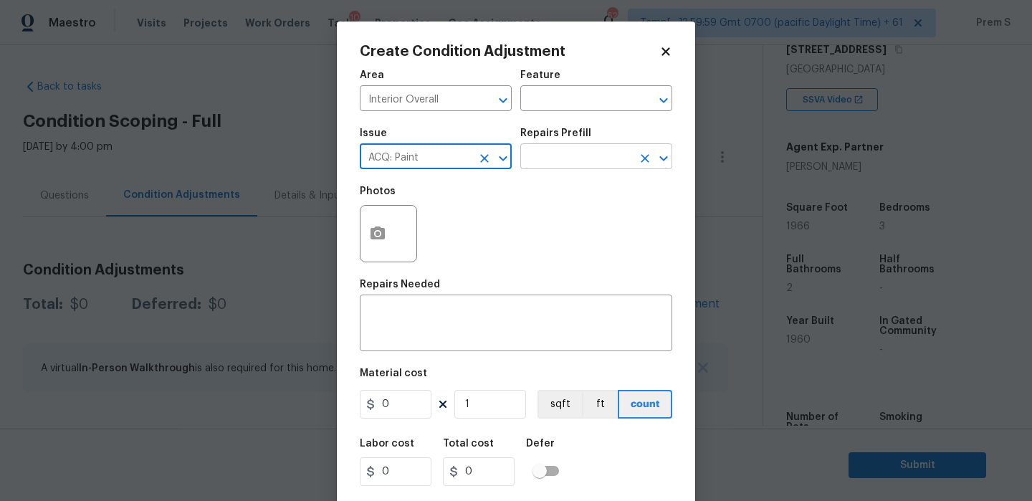
click at [573, 158] on input "text" at bounding box center [576, 158] width 112 height 22
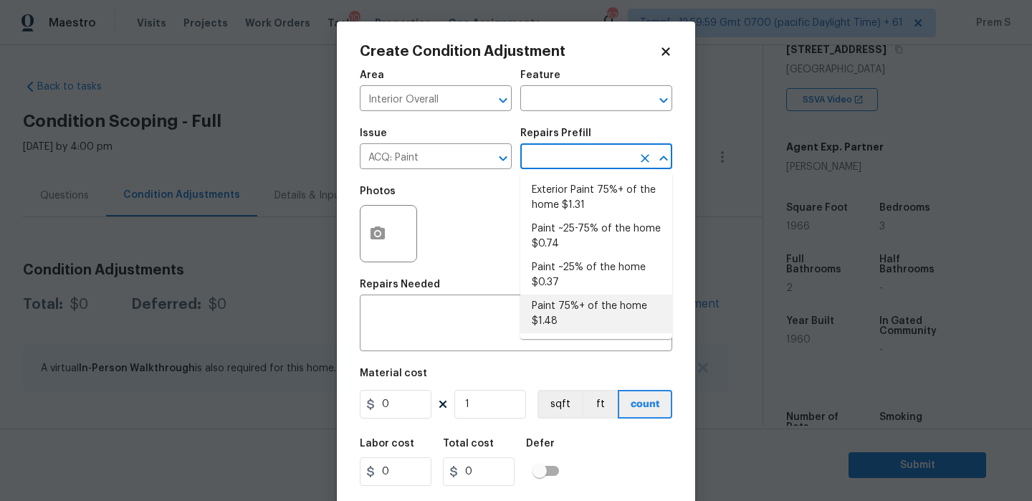
click at [563, 311] on li "Paint 75%+ of the home $1.48" at bounding box center [596, 314] width 152 height 39
type input "Acquisition"
type textarea "Acquisition Scope: 75%+ of the home will likely require interior paint"
type input "1.48"
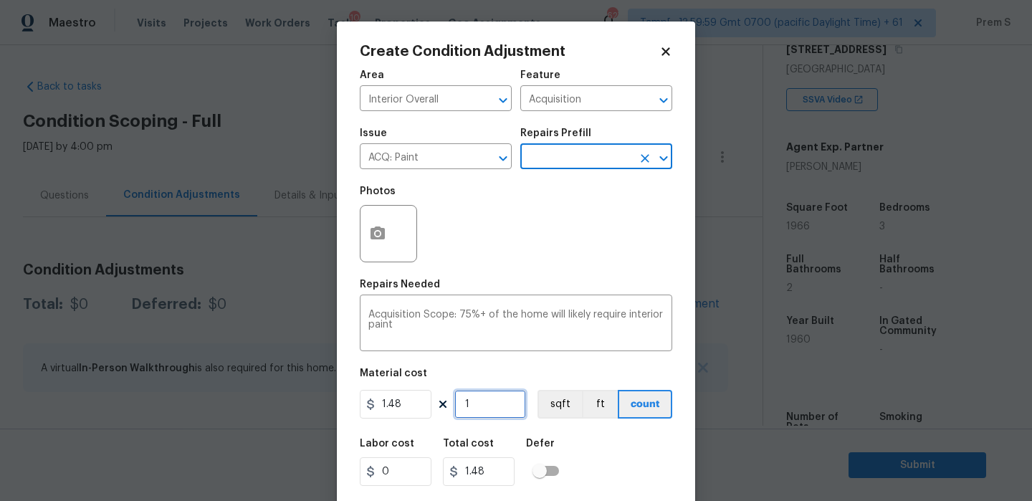
click at [496, 414] on input "1" at bounding box center [490, 404] width 72 height 29
type input "19"
type input "28.12"
type input "196"
type input "290.08"
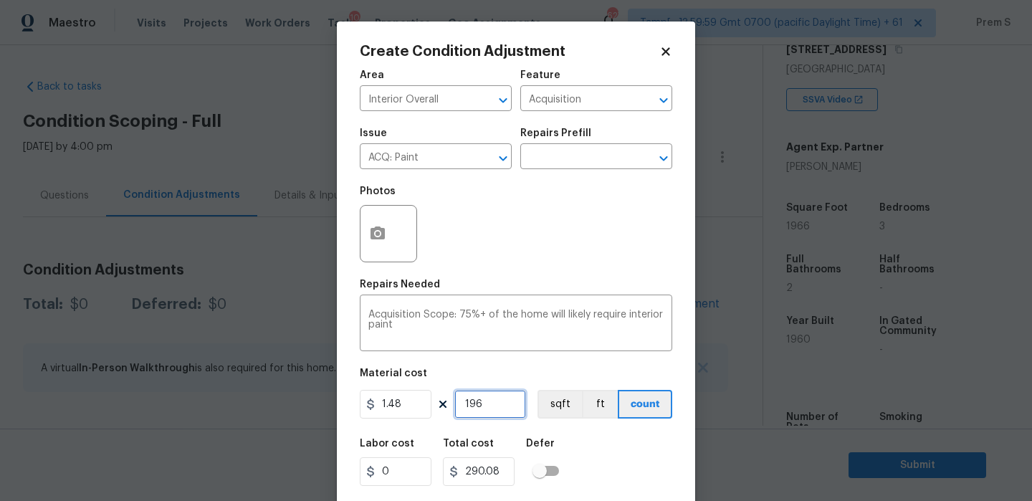
type input "1966"
type input "2909.68"
type input "1966"
click at [385, 231] on icon "button" at bounding box center [377, 233] width 17 height 17
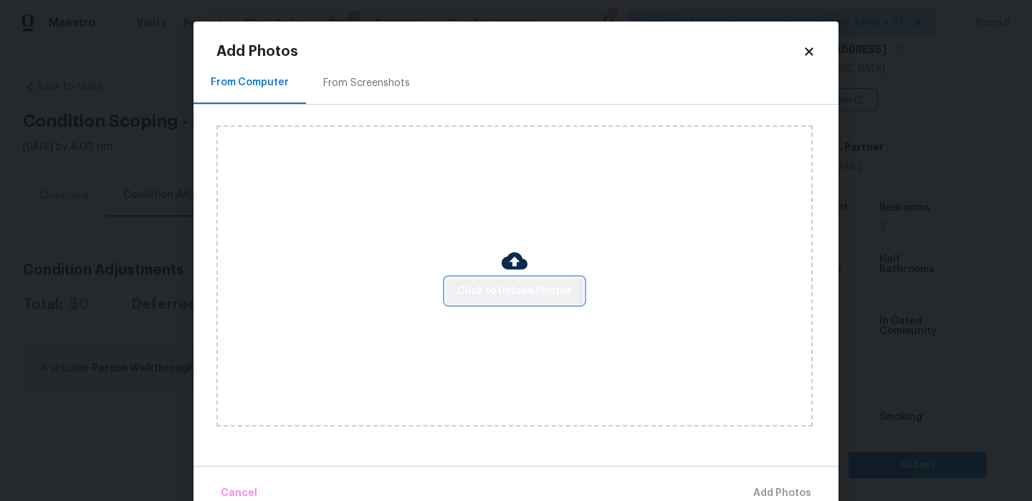
click at [497, 285] on span "Click to Upload Photos" at bounding box center [514, 291] width 115 height 18
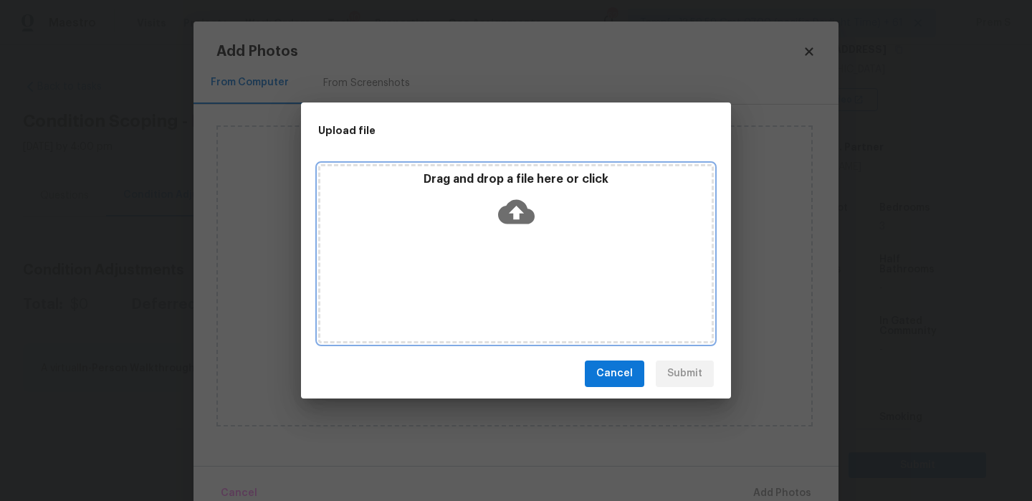
click at [515, 206] on icon at bounding box center [516, 212] width 37 height 37
